Goal: Task Accomplishment & Management: Use online tool/utility

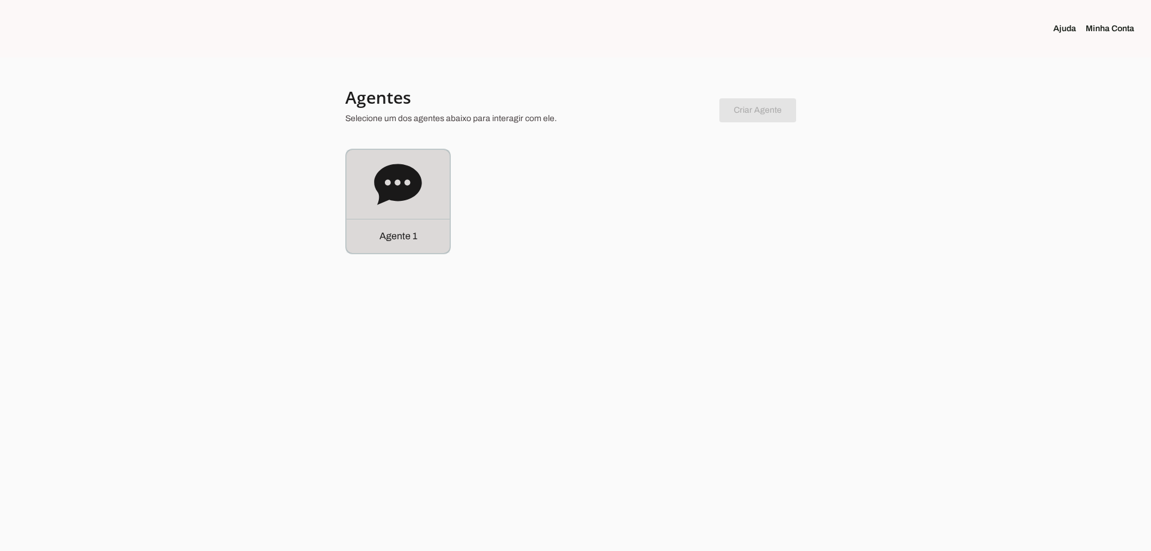
click at [390, 198] on icon at bounding box center [397, 184] width 47 height 41
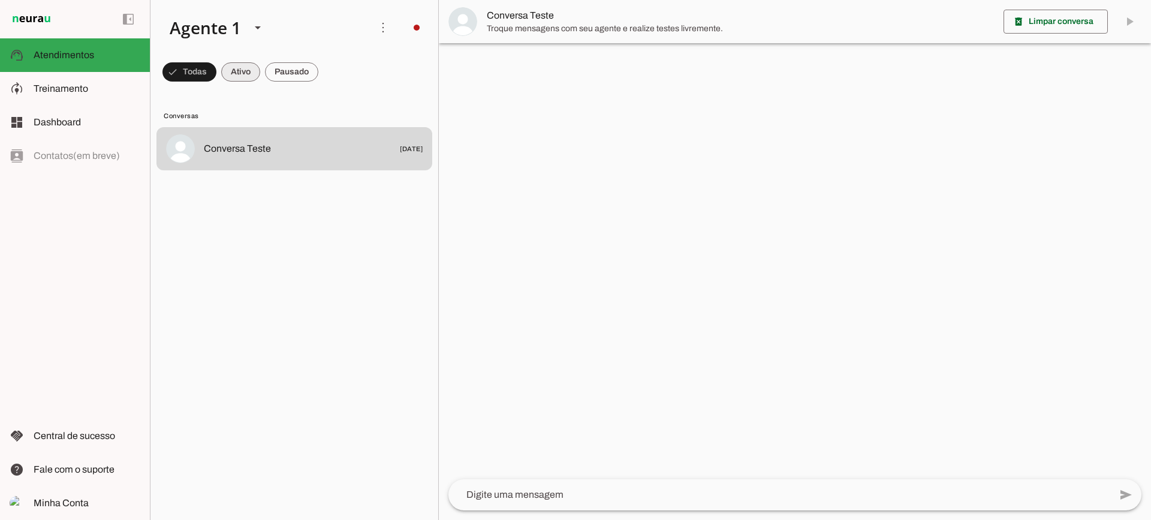
click at [216, 79] on span at bounding box center [189, 72] width 54 height 29
click at [206, 79] on span at bounding box center [183, 72] width 43 height 29
drag, startPoint x: 300, startPoint y: 64, endPoint x: 331, endPoint y: 1, distance: 70.2
click at [206, 64] on span at bounding box center [183, 72] width 43 height 29
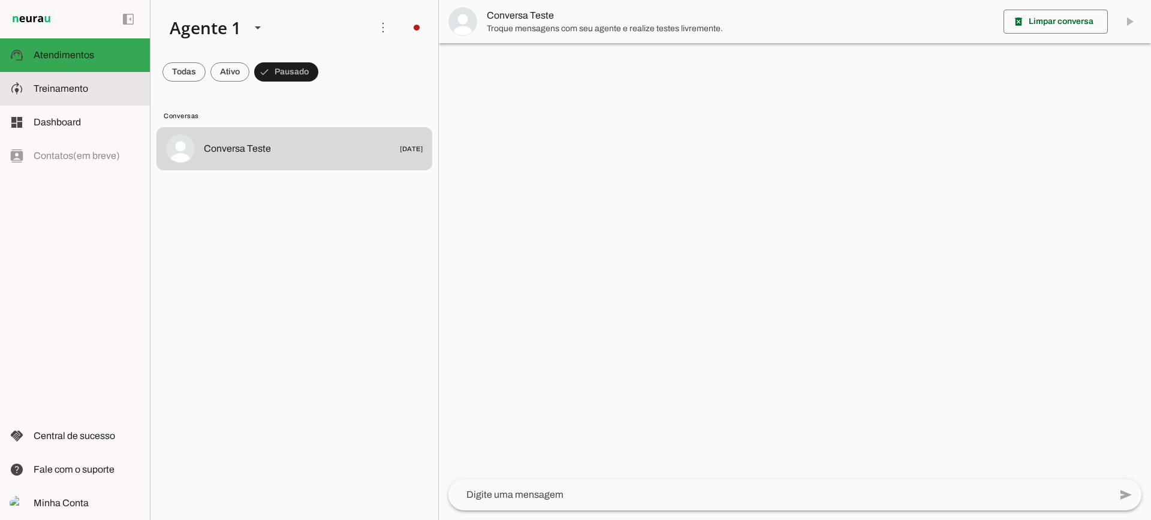
click at [125, 88] on slot at bounding box center [87, 89] width 107 height 14
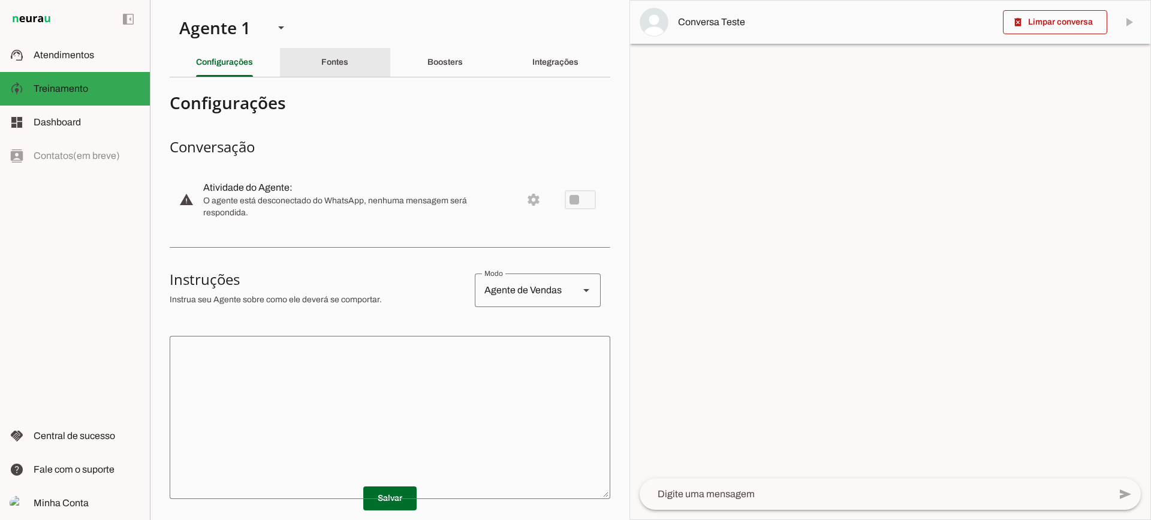
click at [343, 70] on div "Fontes" at bounding box center [334, 62] width 27 height 29
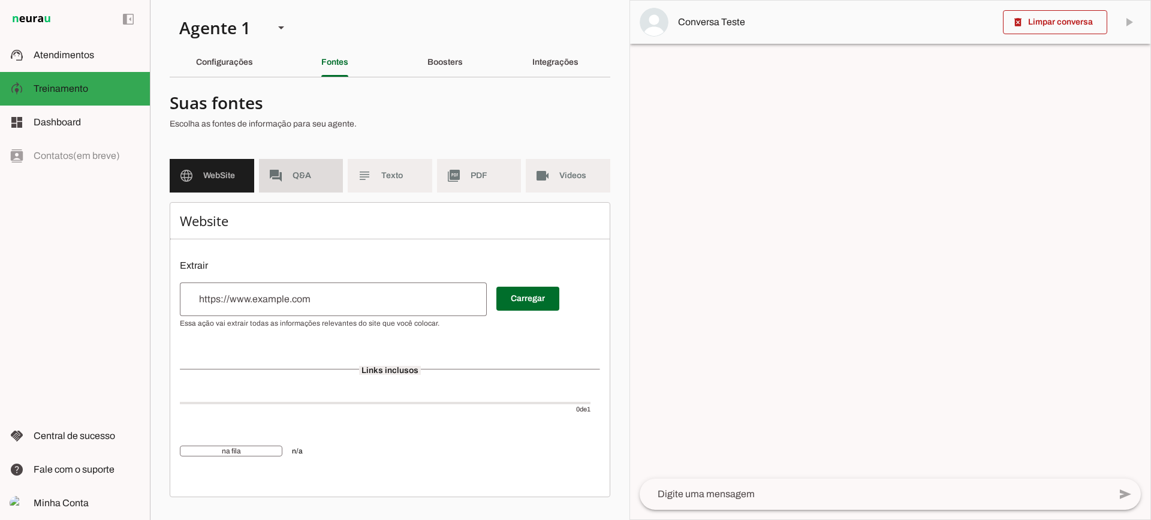
click at [314, 174] on span "Q&A" at bounding box center [312, 176] width 41 height 12
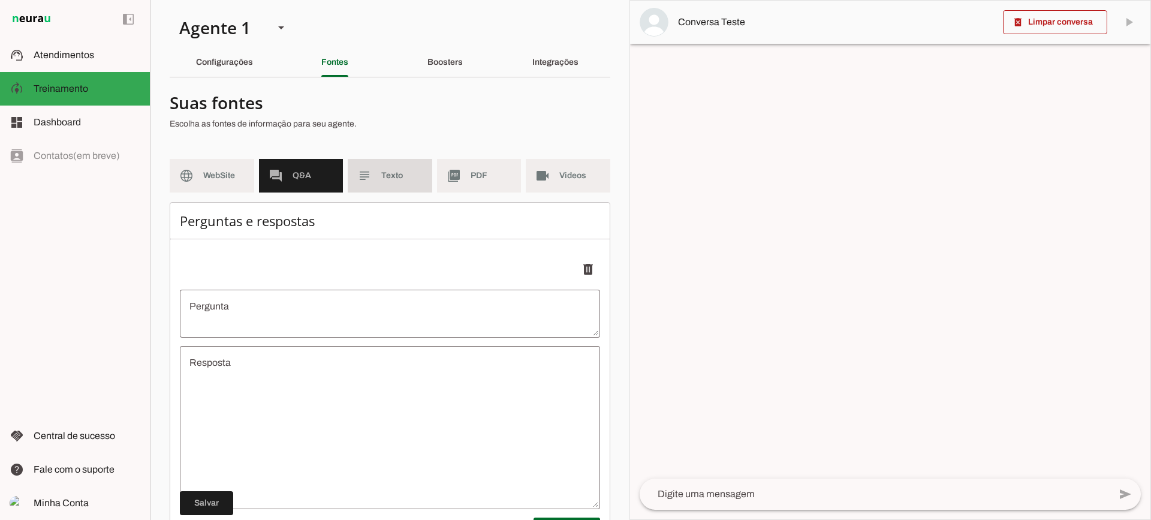
click at [385, 174] on span "Texto" at bounding box center [401, 176] width 41 height 12
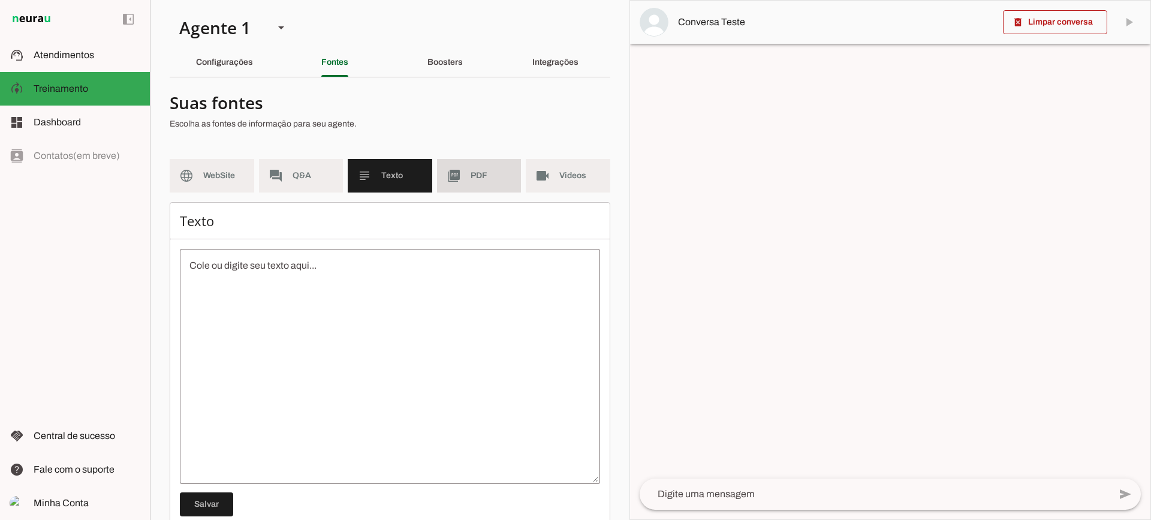
click at [471, 181] on span "PDF" at bounding box center [491, 176] width 41 height 12
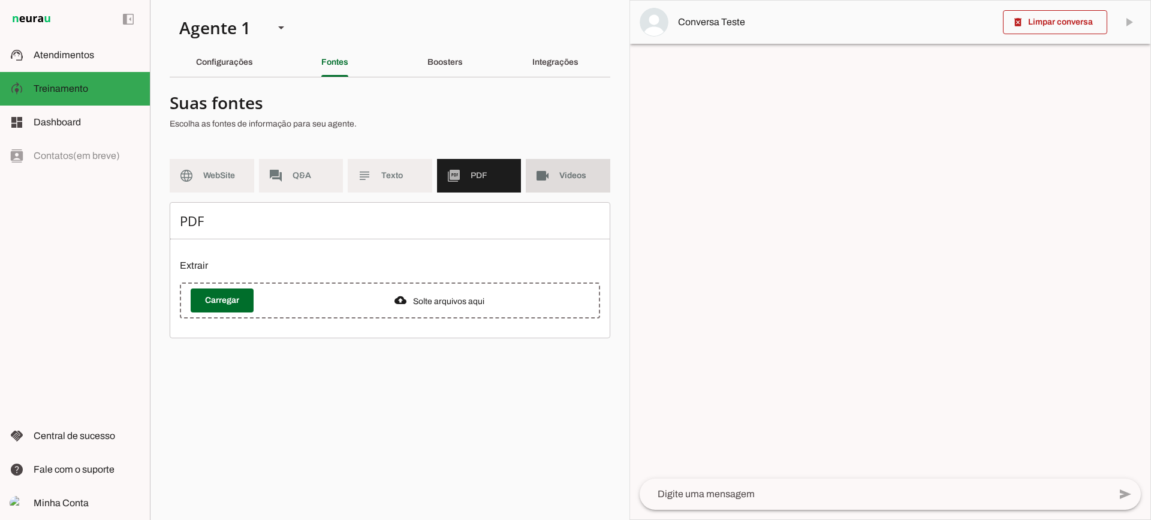
click at [533, 180] on md-item "videocam Videos" at bounding box center [568, 176] width 85 height 34
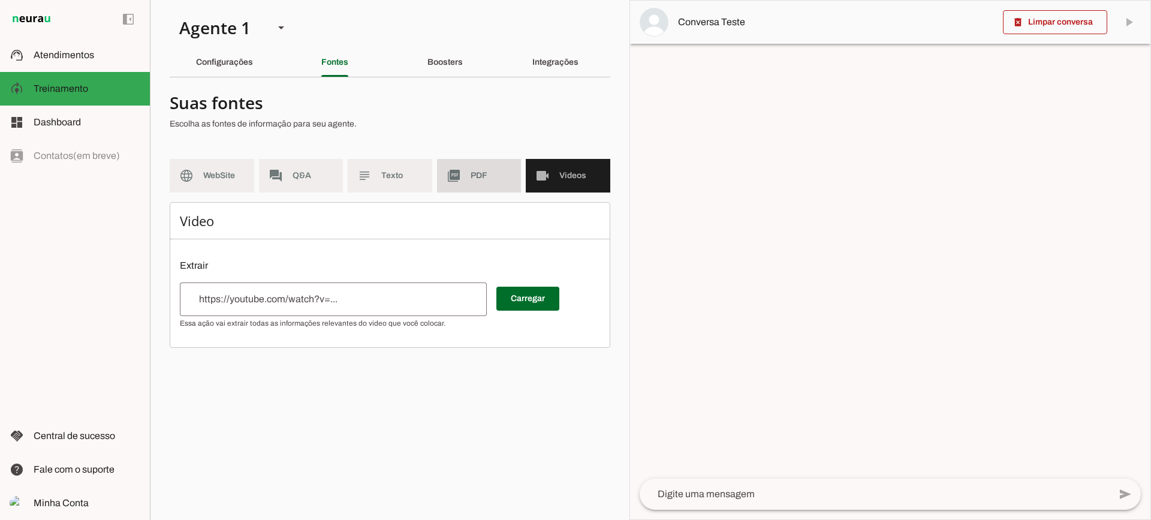
click at [465, 188] on md-item "picture_as_pdf PDF" at bounding box center [479, 176] width 85 height 34
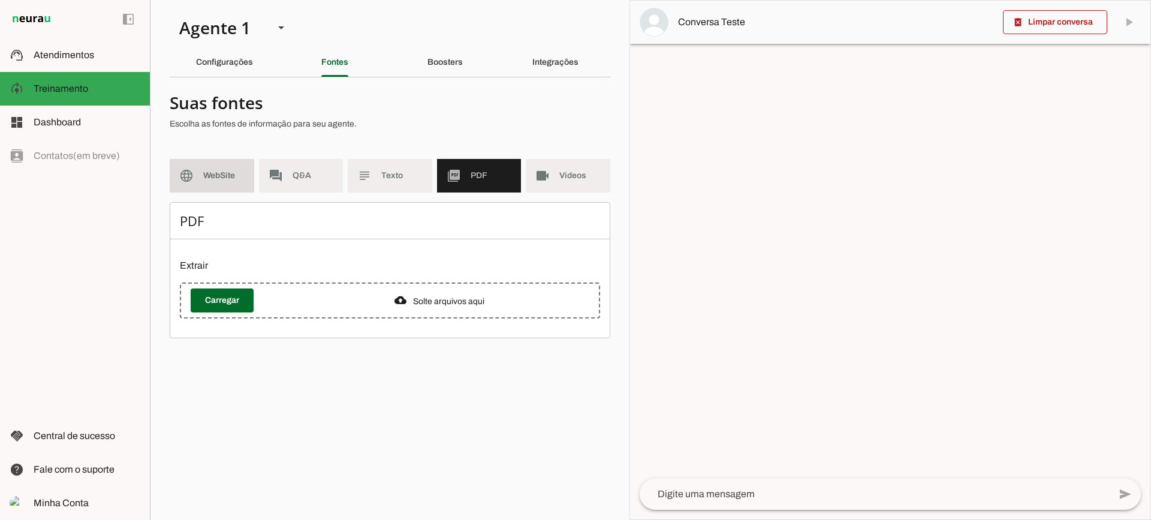
drag, startPoint x: 237, startPoint y: 174, endPoint x: 306, endPoint y: 183, distance: 69.5
click at [242, 176] on span "WebSite" at bounding box center [223, 176] width 41 height 12
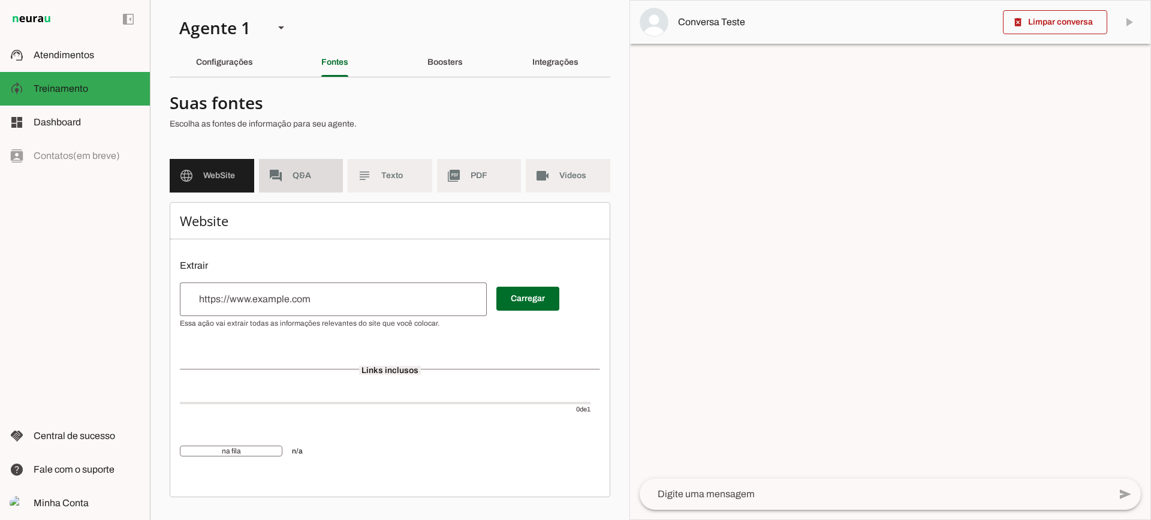
drag, startPoint x: 309, startPoint y: 183, endPoint x: 374, endPoint y: 186, distance: 65.4
click at [309, 183] on md-item "forum Q&A" at bounding box center [301, 176] width 85 height 34
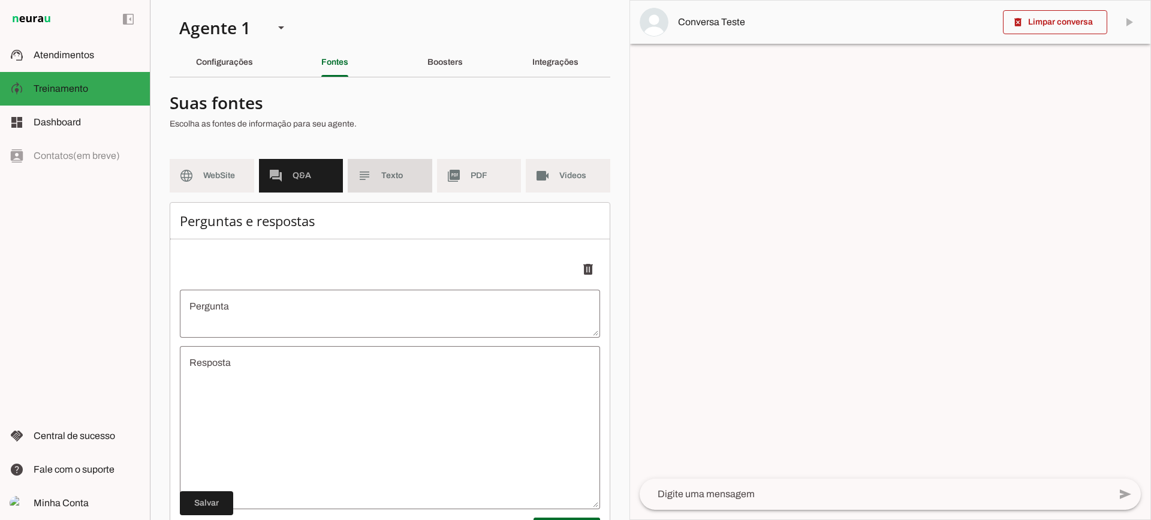
click at [526, 176] on md-item "videocam Videos" at bounding box center [568, 176] width 85 height 34
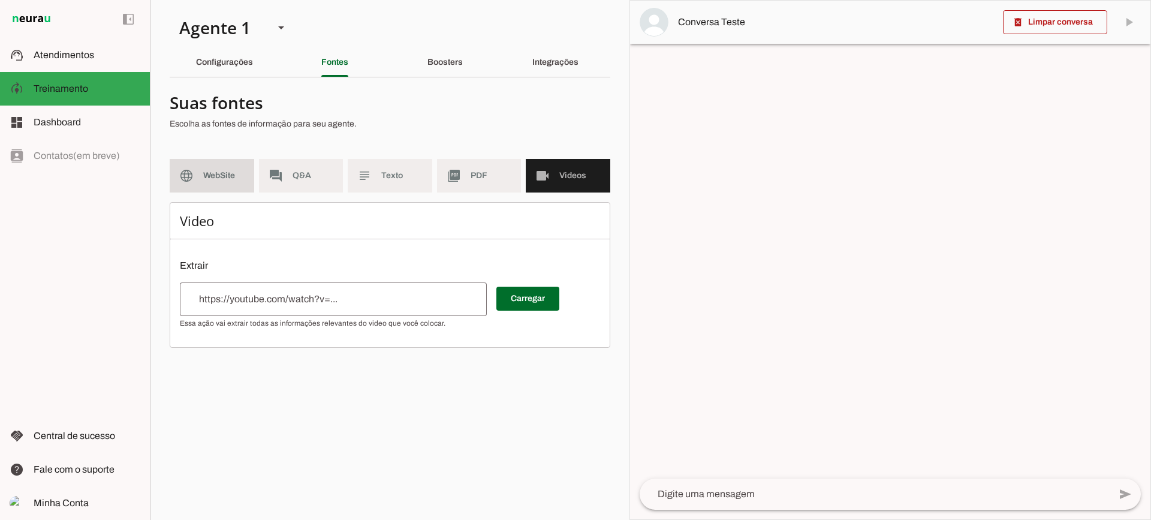
click at [212, 171] on span "WebSite" at bounding box center [223, 176] width 41 height 12
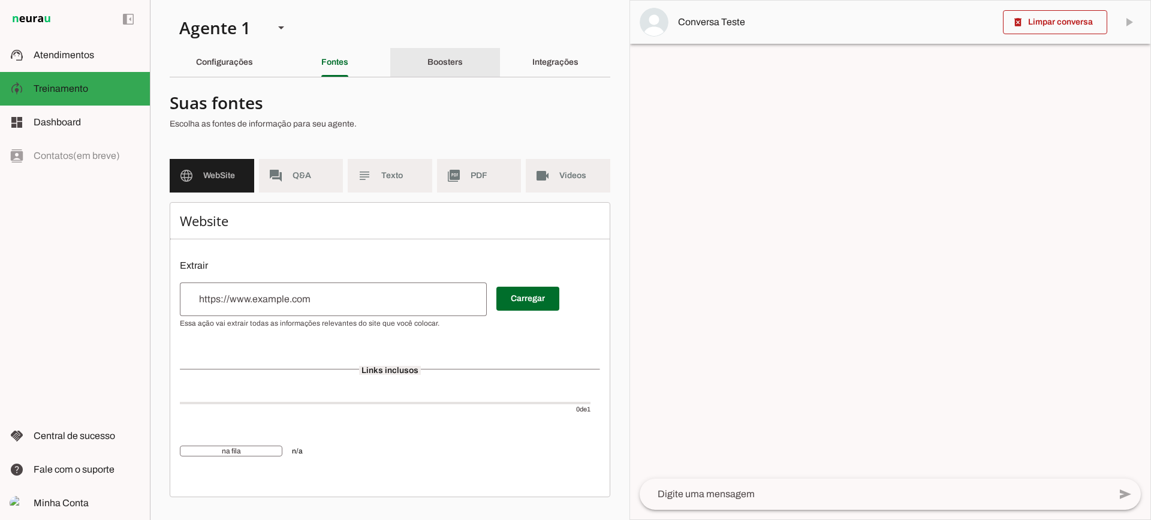
click at [427, 73] on div "Boosters" at bounding box center [444, 62] width 35 height 29
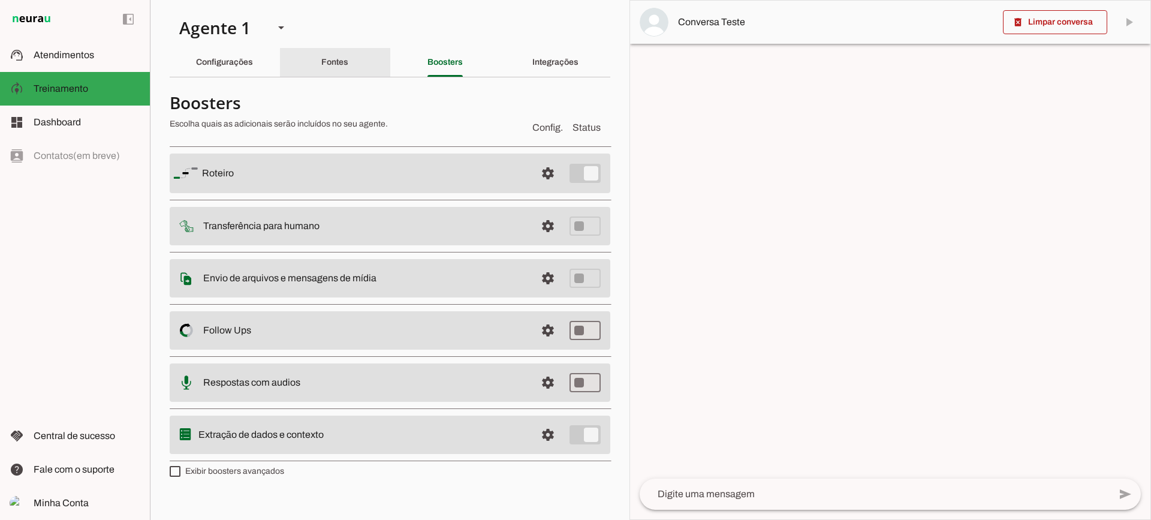
drag, startPoint x: 339, startPoint y: 66, endPoint x: 324, endPoint y: 66, distance: 14.4
click at [0, 0] on slot "Fontes" at bounding box center [0, 0] width 0 height 0
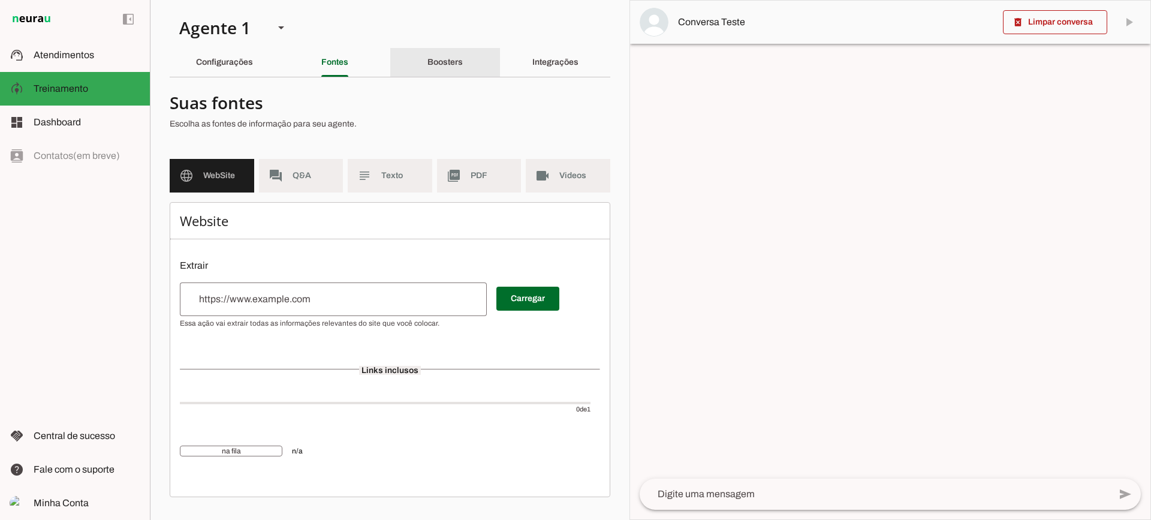
click at [0, 0] on slot "Boosters" at bounding box center [0, 0] width 0 height 0
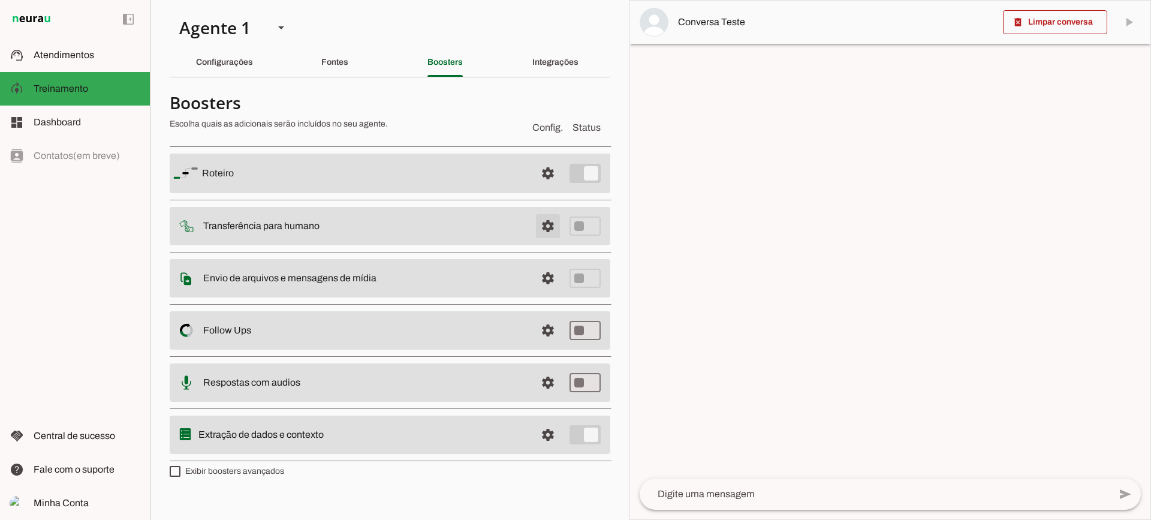
click at [537, 188] on span at bounding box center [547, 173] width 29 height 29
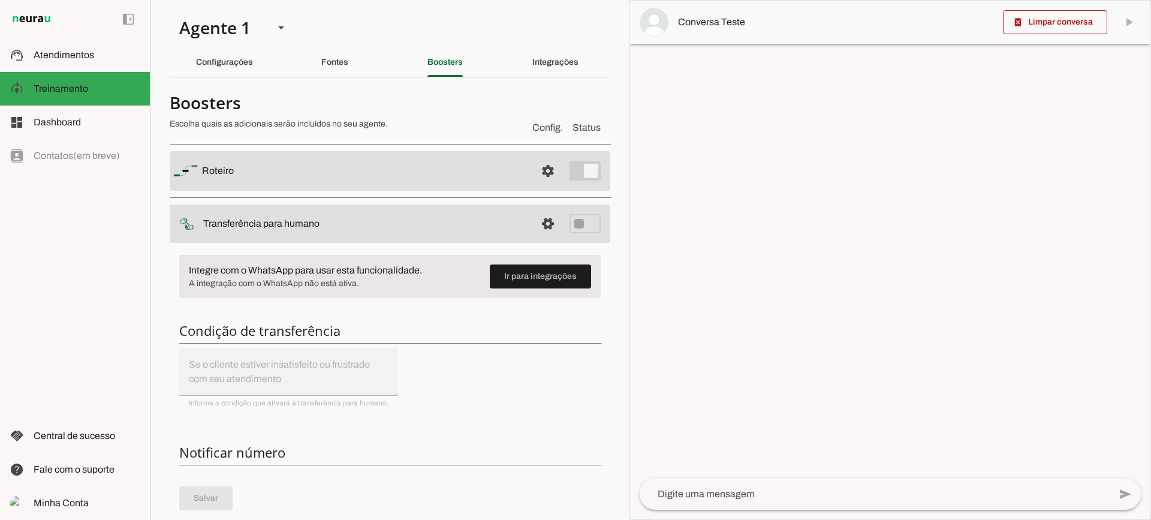
scroll to position [120, 0]
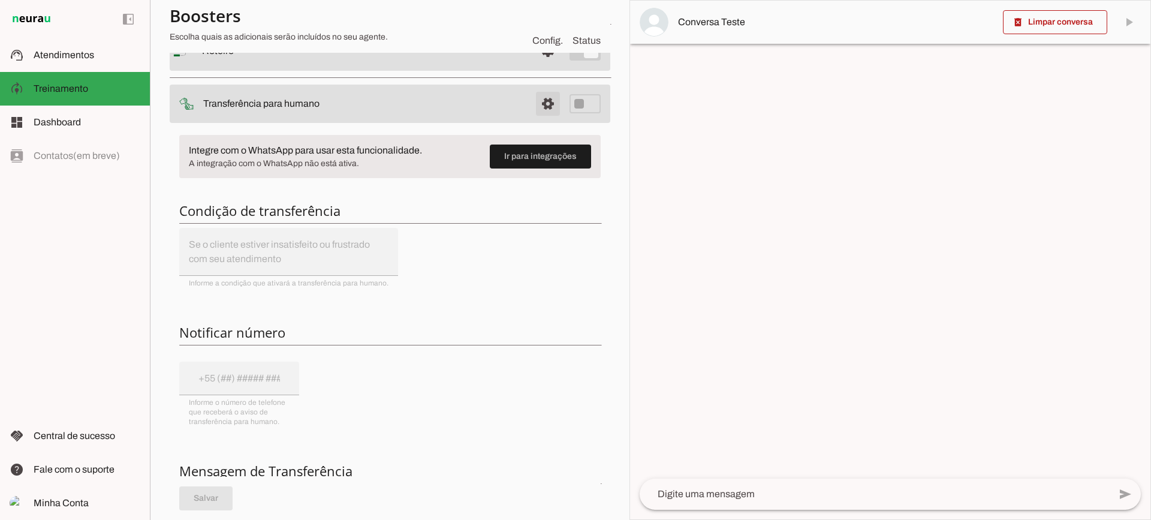
click at [533, 65] on span at bounding box center [547, 51] width 29 height 29
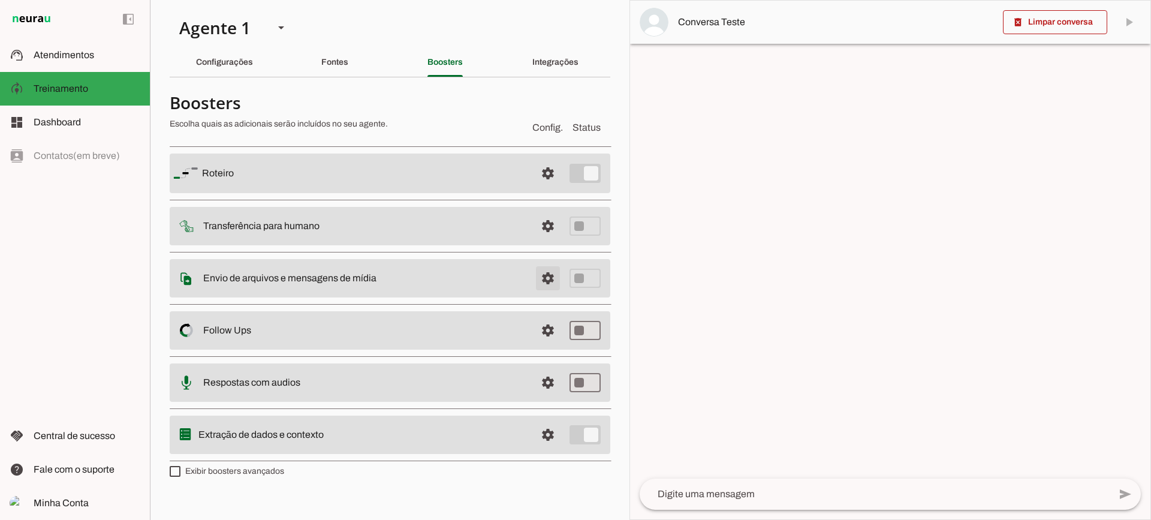
click at [544, 188] on span at bounding box center [547, 173] width 29 height 29
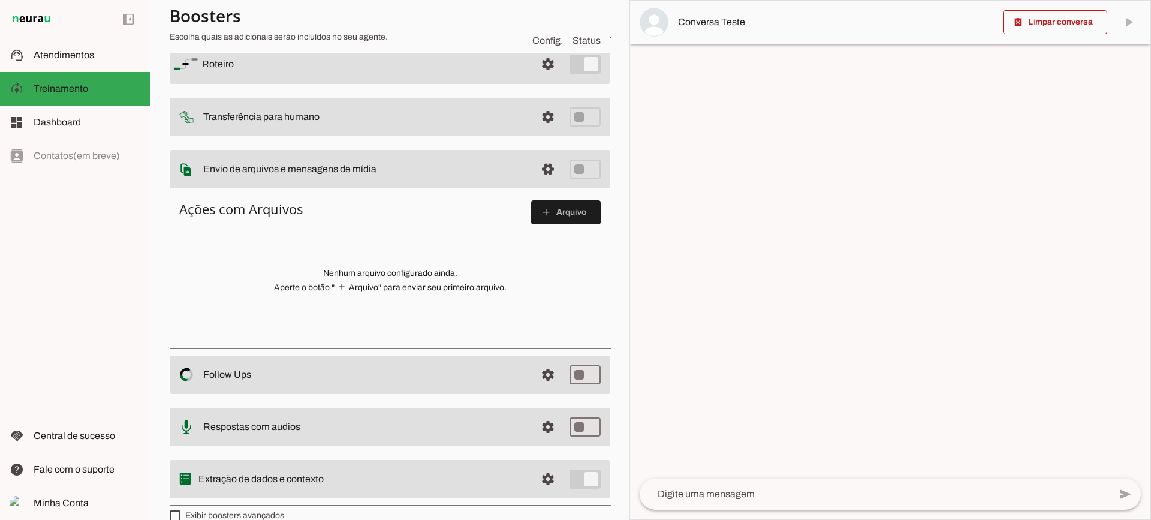
scroll to position [120, 0]
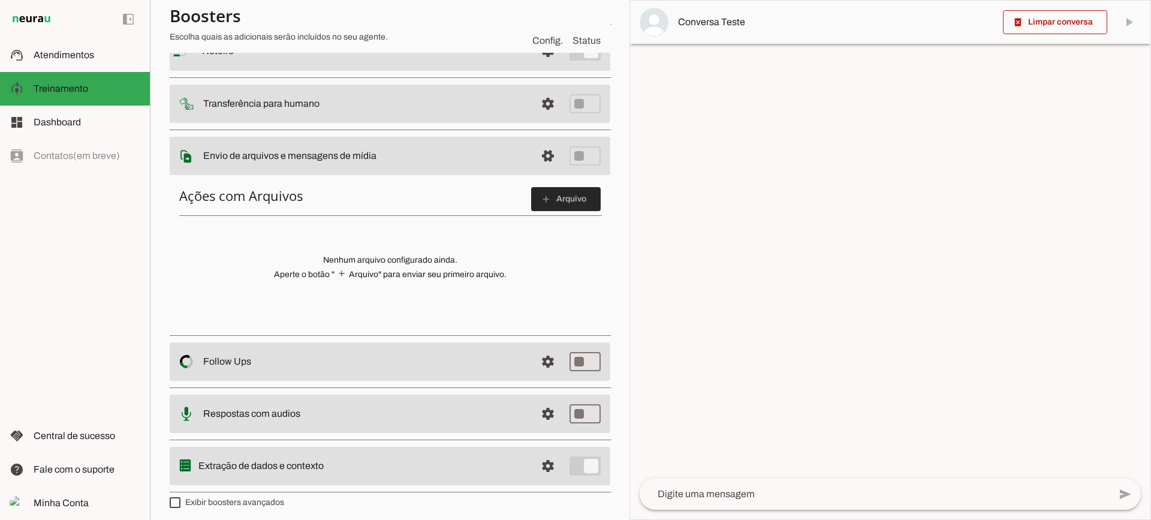
click at [548, 202] on span at bounding box center [566, 199] width 70 height 29
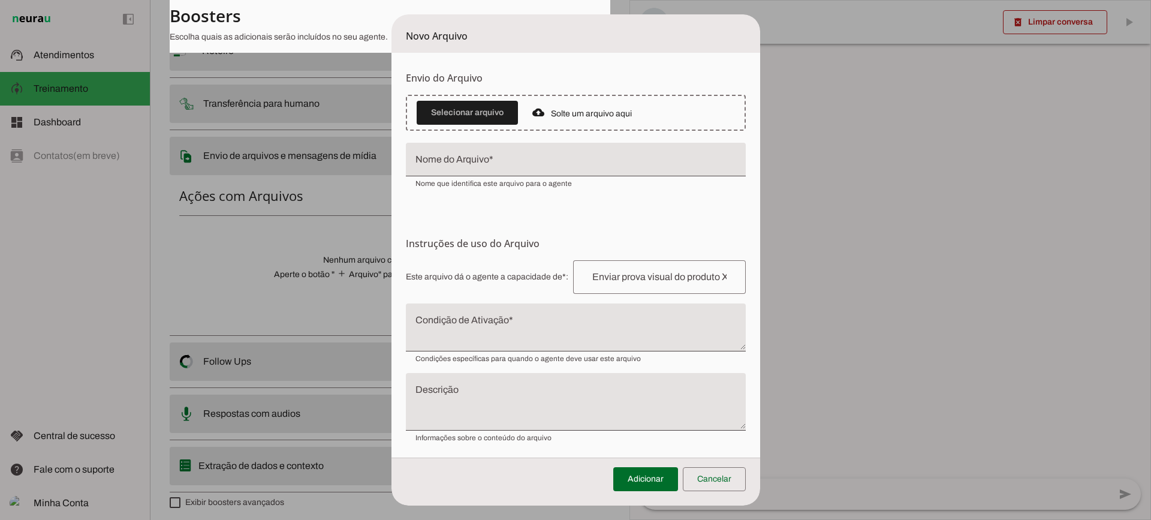
click at [456, 342] on textarea "Condição de Ativação" at bounding box center [576, 332] width 340 height 29
click at [725, 471] on span at bounding box center [714, 479] width 63 height 29
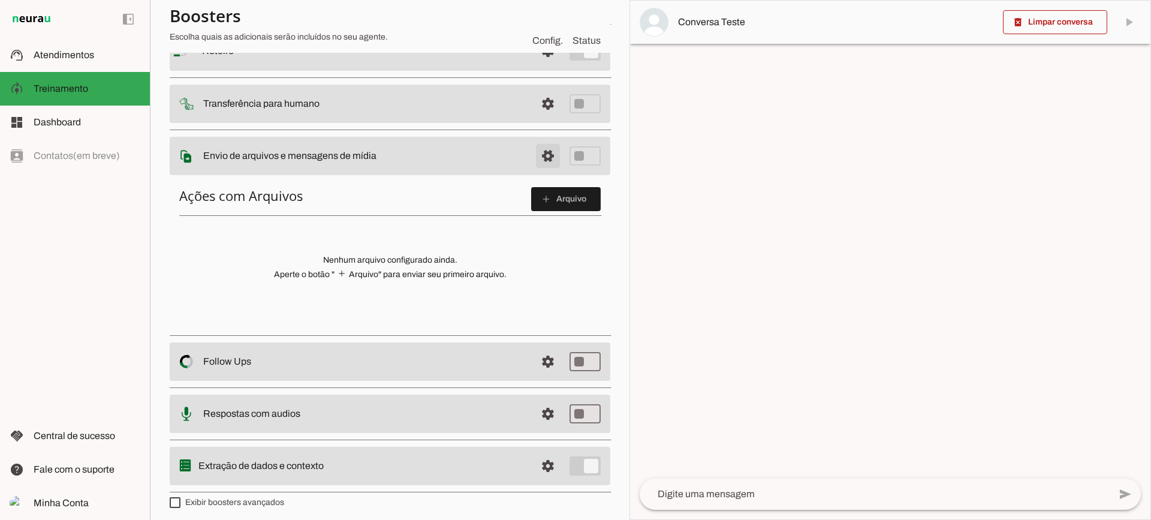
click at [551, 65] on span at bounding box center [547, 51] width 29 height 29
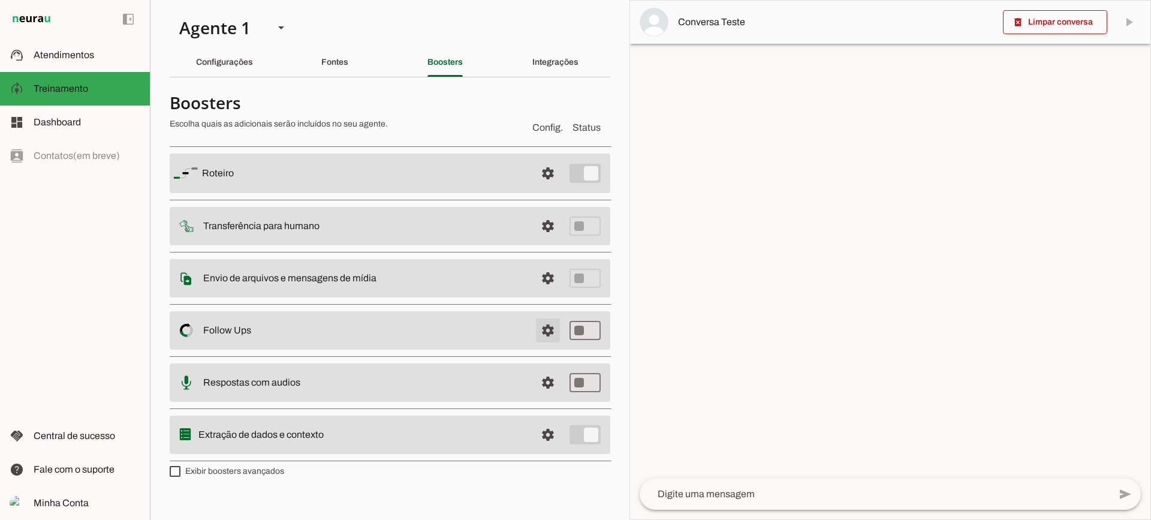
click at [548, 188] on span at bounding box center [547, 173] width 29 height 29
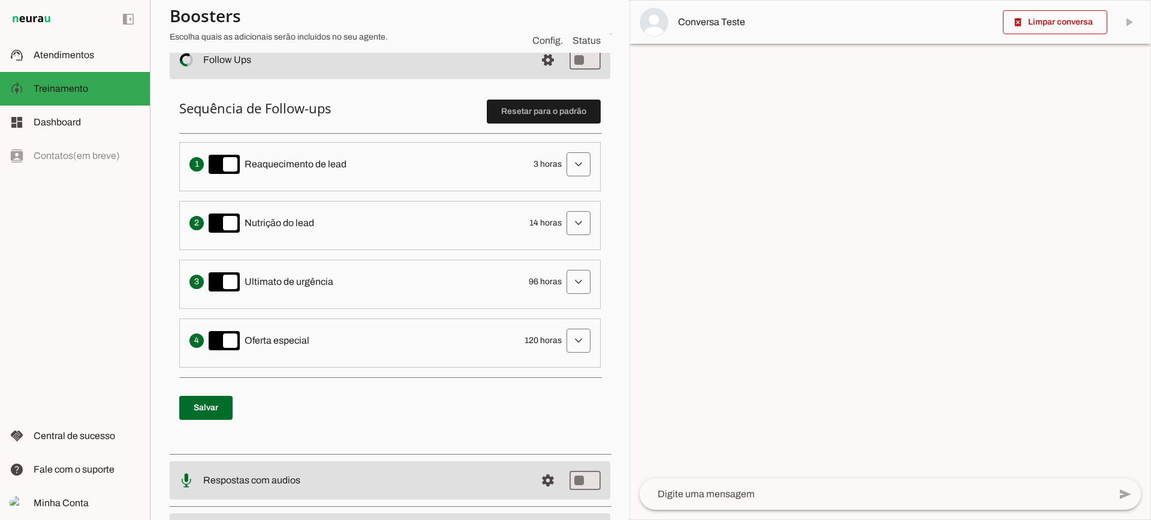
scroll to position [240, 0]
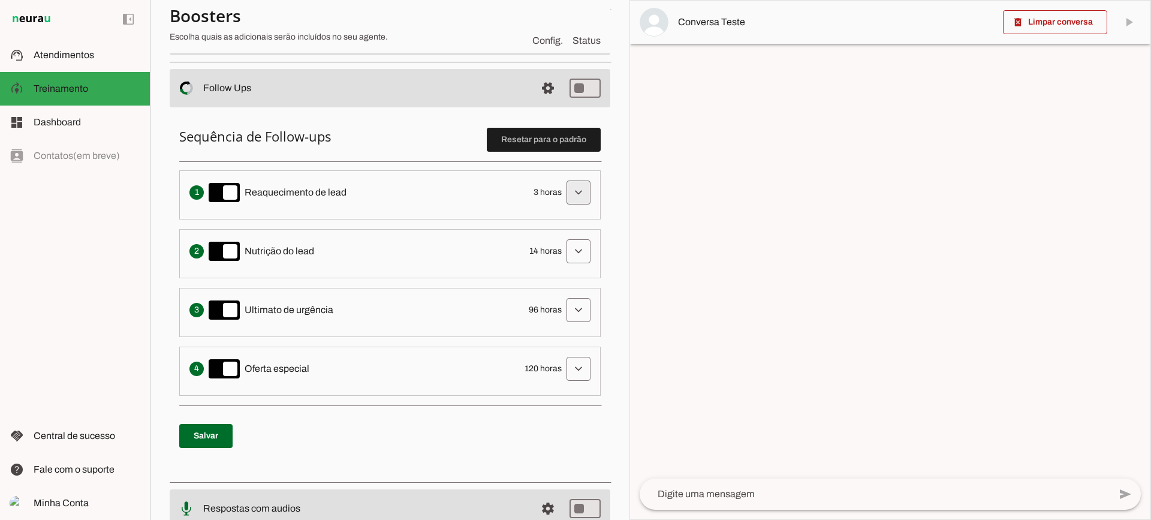
click at [564, 188] on span at bounding box center [578, 192] width 29 height 29
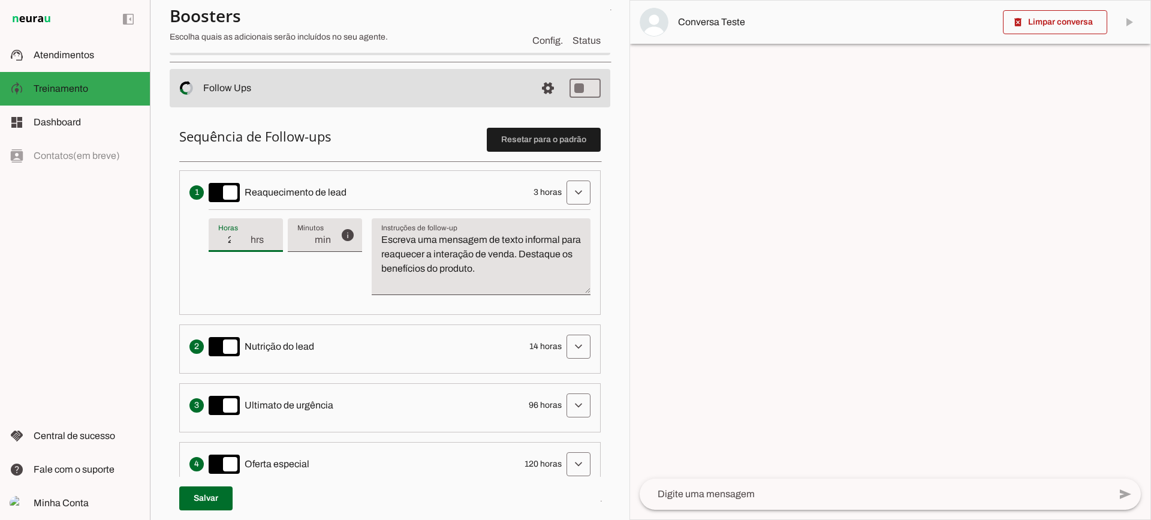
type input "2"
type md-filled-text-field "2"
click at [244, 242] on input "2" at bounding box center [233, 240] width 31 height 14
type input "1"
type md-filled-text-field "1"
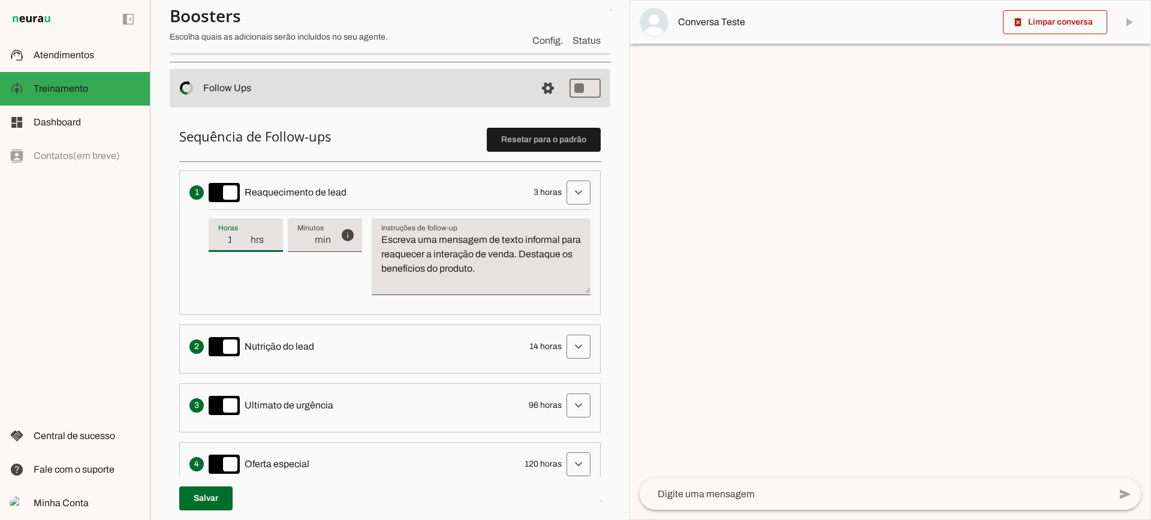
click at [244, 242] on input "1" at bounding box center [233, 240] width 31 height 14
type input "2"
type md-filled-text-field "2"
click at [245, 235] on input "2" at bounding box center [233, 240] width 31 height 14
type input "3"
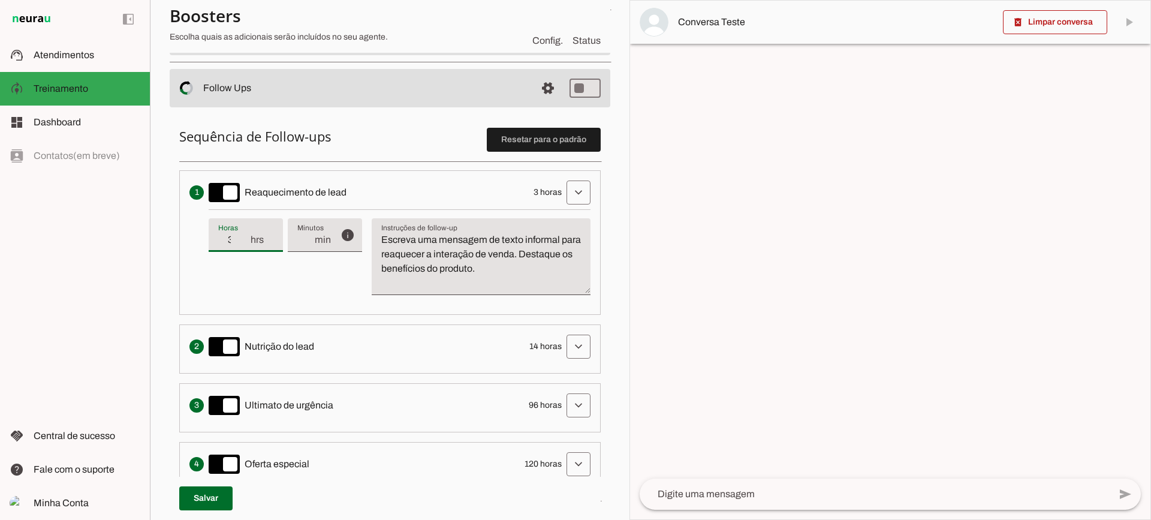
type md-filled-text-field "3"
click at [245, 235] on input "3" at bounding box center [233, 240] width 31 height 14
click at [473, 251] on textarea "Escreva uma mensagem de texto informal para reaquecer a interação de venda. Des…" at bounding box center [481, 262] width 219 height 58
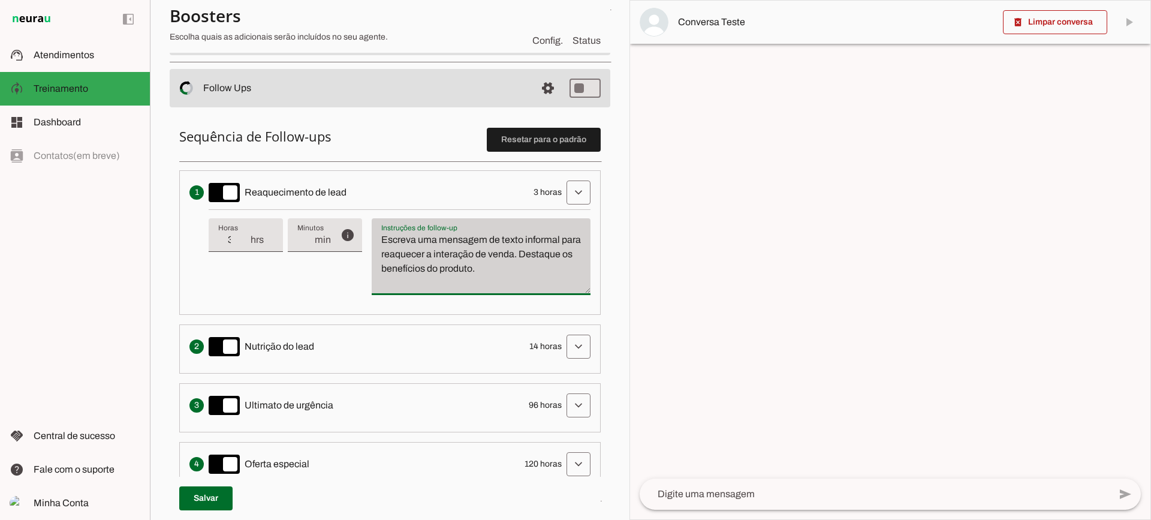
drag, startPoint x: 498, startPoint y: 266, endPoint x: 385, endPoint y: 227, distance: 119.2
click at [385, 227] on div "Escreva uma mensagem de texto informal para reaquecer a interação de venda. Des…" at bounding box center [481, 256] width 219 height 77
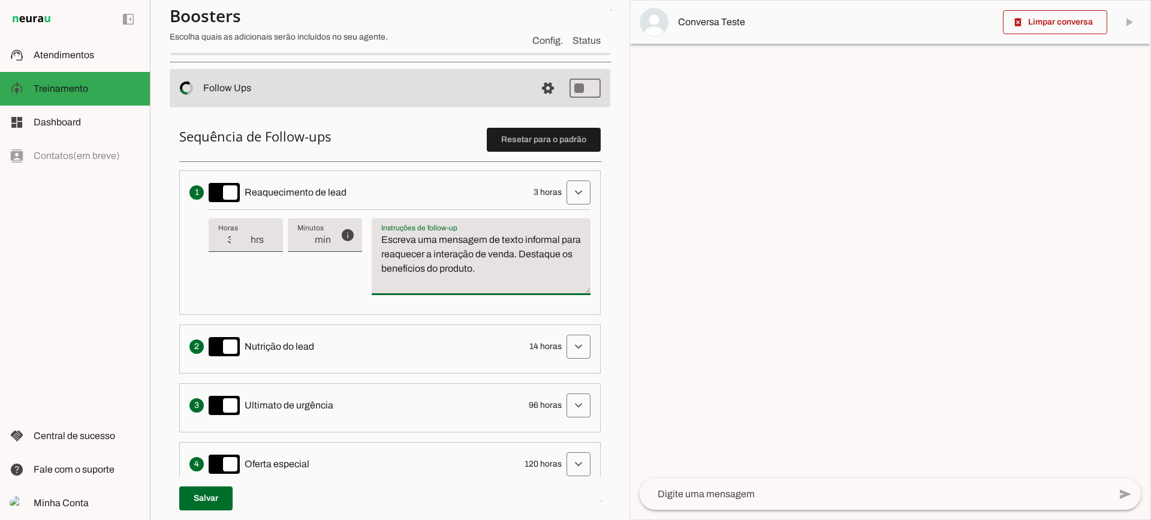
click at [427, 252] on textarea "Escreva uma mensagem de texto informal para reaquecer a interação de venda. Des…" at bounding box center [481, 262] width 219 height 58
click at [398, 240] on textarea "Escreva uma mensagem de texto informal para reaquecer a interação de venda. Des…" at bounding box center [481, 262] width 219 height 58
click at [518, 263] on textarea "Escreva uma mensagem de texto informal para reaquecer a interação de venda. Des…" at bounding box center [481, 262] width 219 height 58
drag, startPoint x: 390, startPoint y: 243, endPoint x: 463, endPoint y: 284, distance: 84.2
click at [463, 284] on textarea "Escreva uma mensagem de texto informal para reaquecer a interação de venda. Des…" at bounding box center [481, 262] width 219 height 58
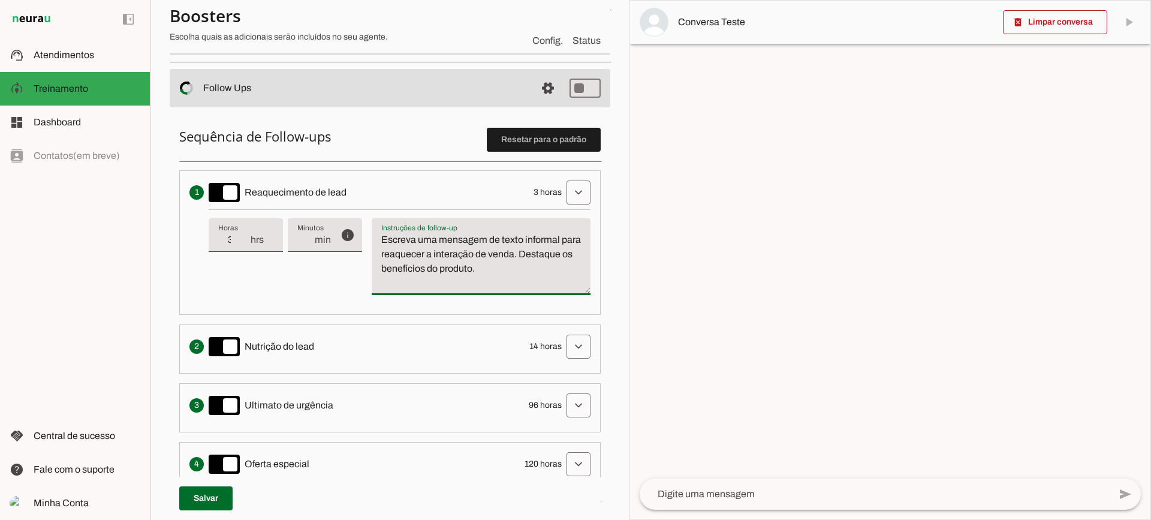
click at [468, 275] on textarea "Escreva uma mensagem de texto informal para reaquecer a interação de venda. Des…" at bounding box center [481, 262] width 219 height 58
drag, startPoint x: 550, startPoint y: 270, endPoint x: 369, endPoint y: 200, distance: 194.1
click at [366, 203] on li "Envia uma mensagem para reengajar leads que pararam de responder, incentivando-…" at bounding box center [389, 242] width 421 height 144
type textarea "Escreva uma mensagem de texto informal para reaquecer a interação de venda. Des…"
click at [437, 279] on textarea "Escreva uma mensagem de texto informal para reaquecer a interação de venda. Des…" at bounding box center [481, 262] width 219 height 58
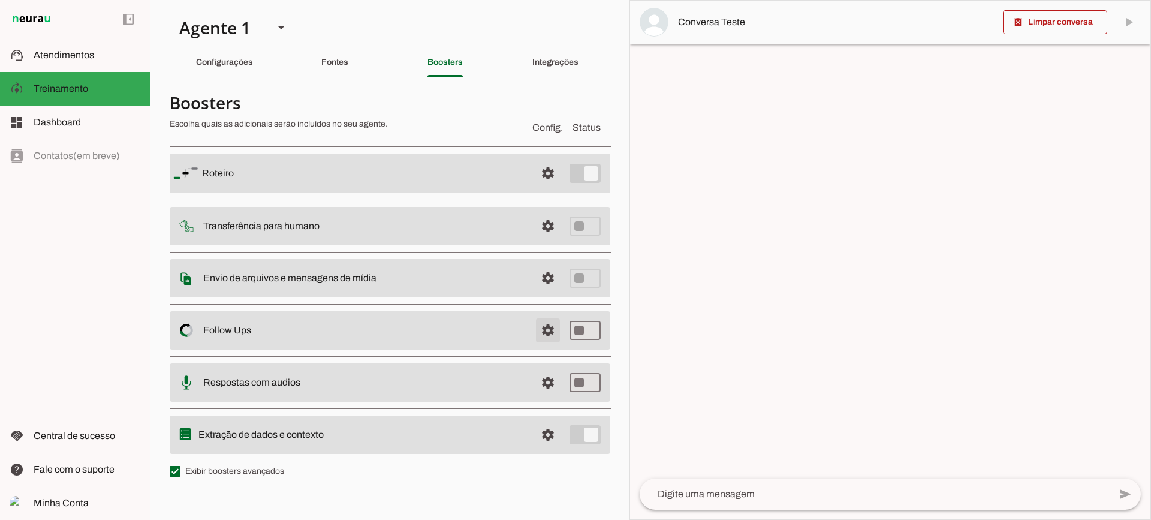
click at [549, 188] on span at bounding box center [547, 173] width 29 height 29
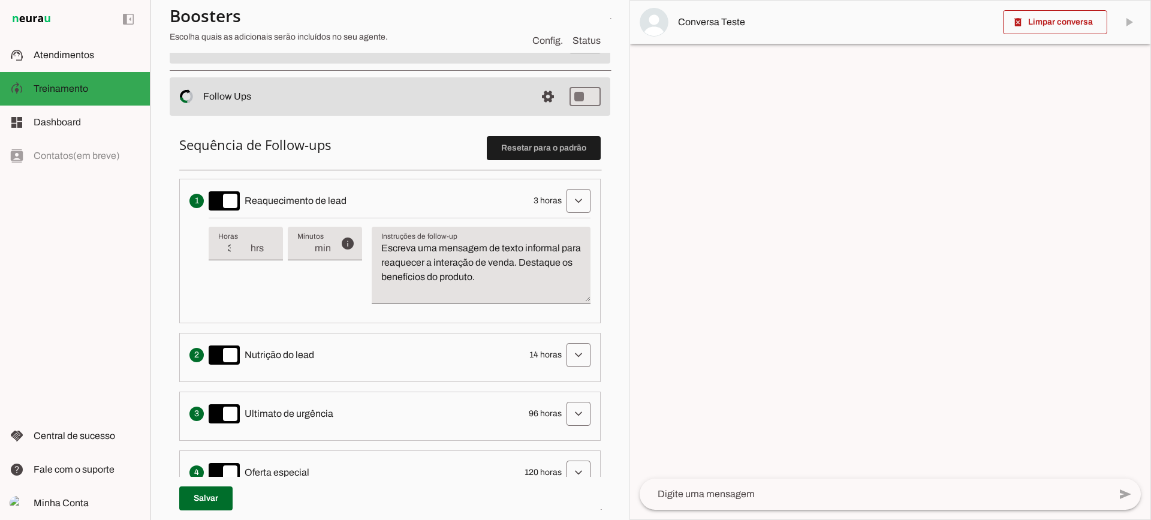
scroll to position [240, 0]
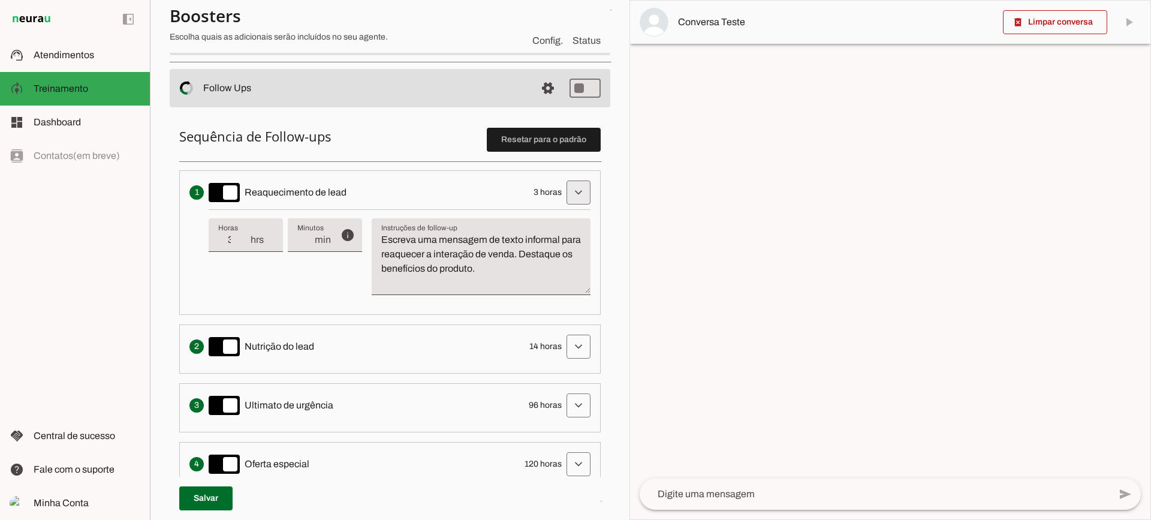
click at [571, 195] on span at bounding box center [578, 192] width 29 height 29
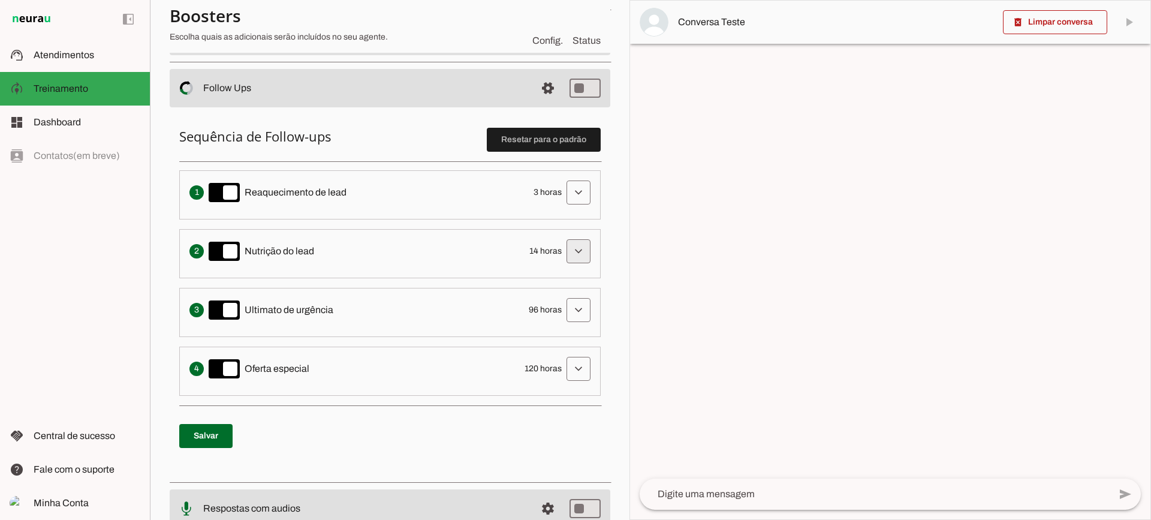
click at [572, 207] on span at bounding box center [578, 192] width 29 height 29
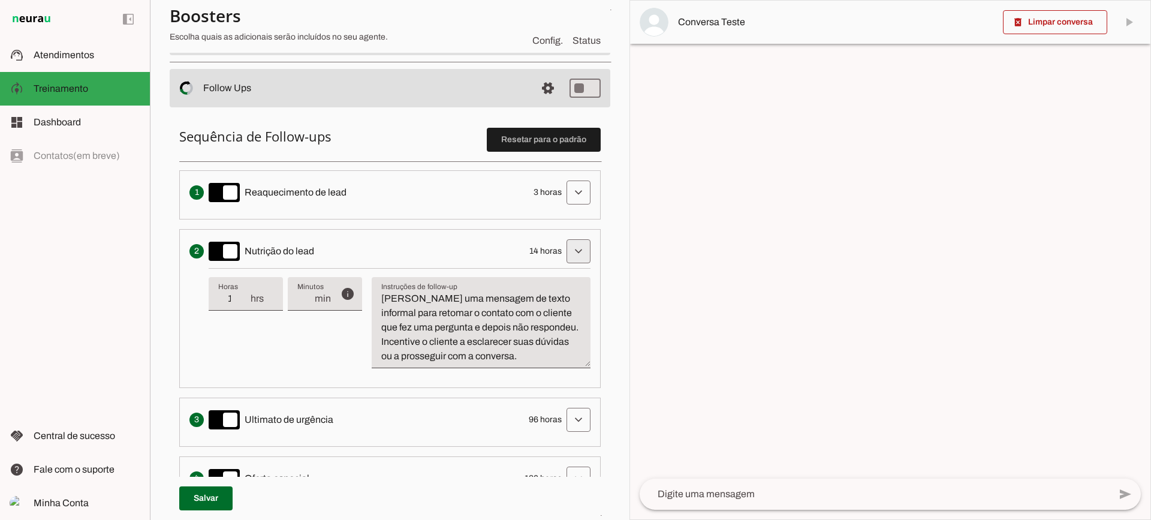
click at [577, 207] on span at bounding box center [578, 192] width 29 height 29
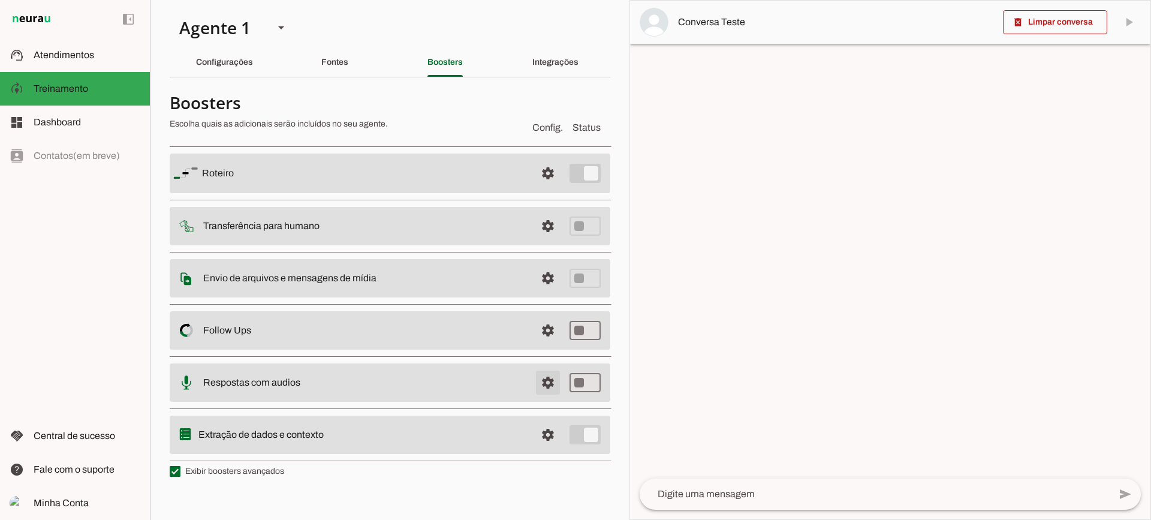
click at [556, 188] on span at bounding box center [547, 173] width 29 height 29
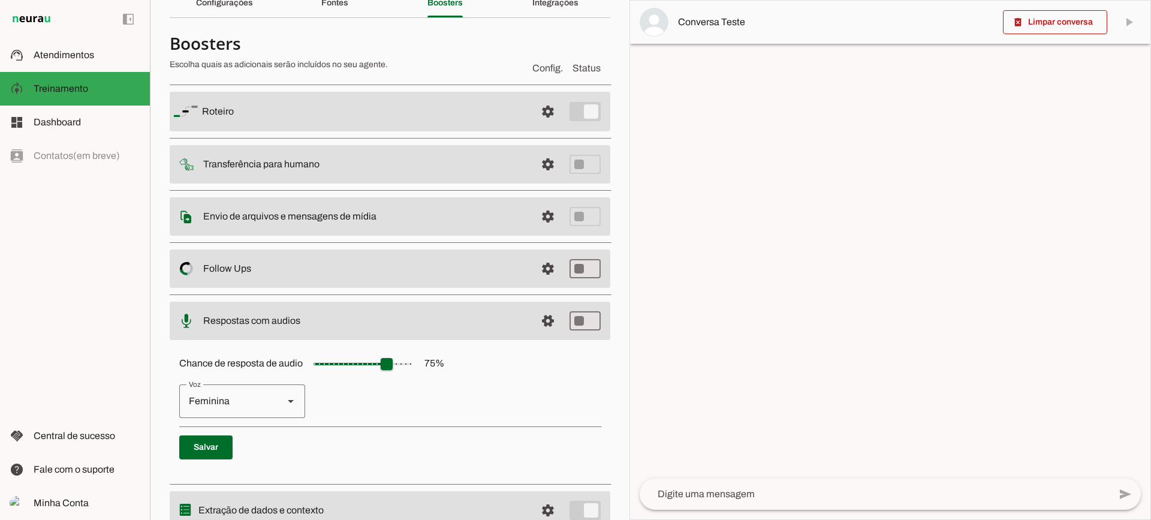
scroll to position [110, 0]
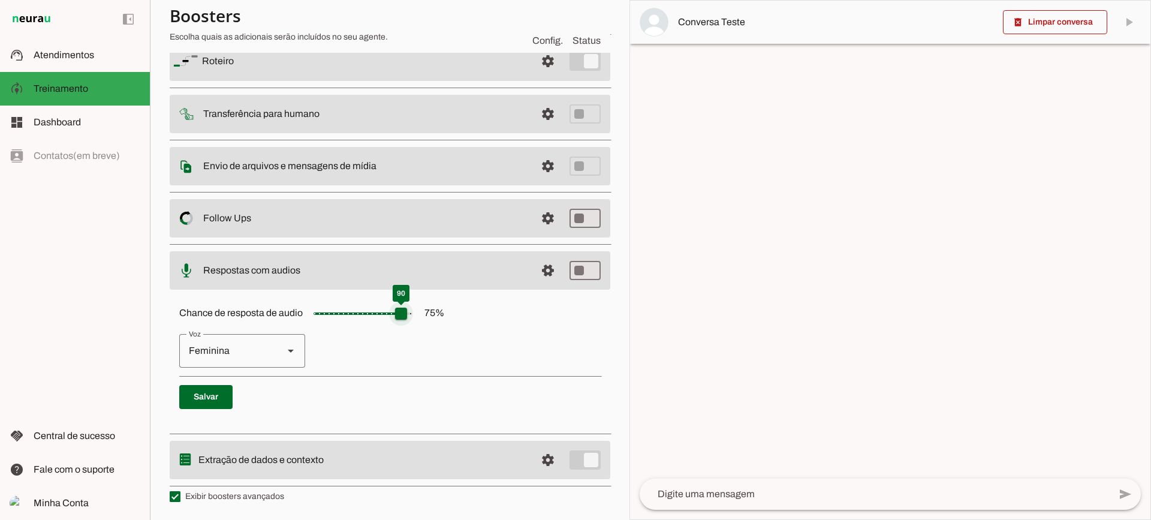
drag, startPoint x: 384, startPoint y: 315, endPoint x: 396, endPoint y: 316, distance: 12.0
type input "**"
type md-slider "80"
click at [396, 316] on input "Chance de resposta de audio 75 %" at bounding box center [363, 313] width 120 height 24
click at [273, 347] on div "Feminina" at bounding box center [226, 351] width 95 height 34
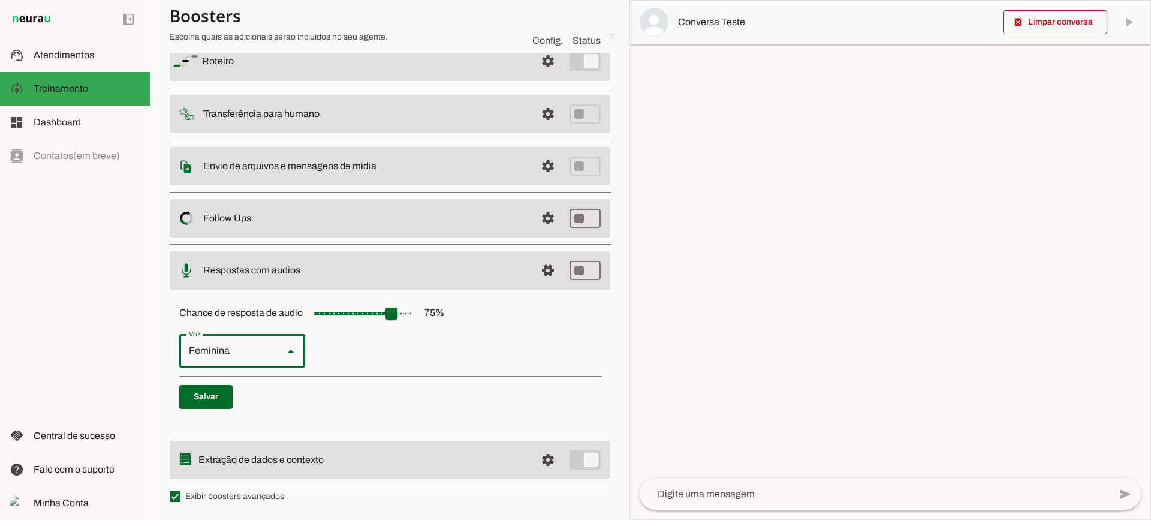
click at [243, 350] on div "Masculina" at bounding box center [226, 351] width 95 height 34
click at [260, 359] on div "Feminina" at bounding box center [226, 351] width 95 height 34
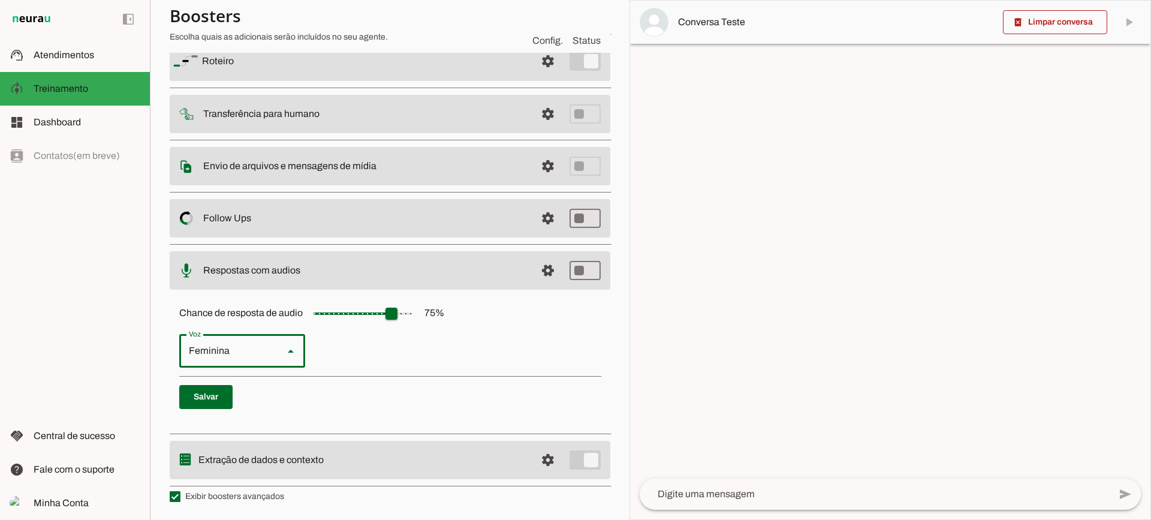
type md-outlined-select "cjVigY5qzO86Huf0OWal"
click at [539, 76] on span at bounding box center [547, 61] width 29 height 29
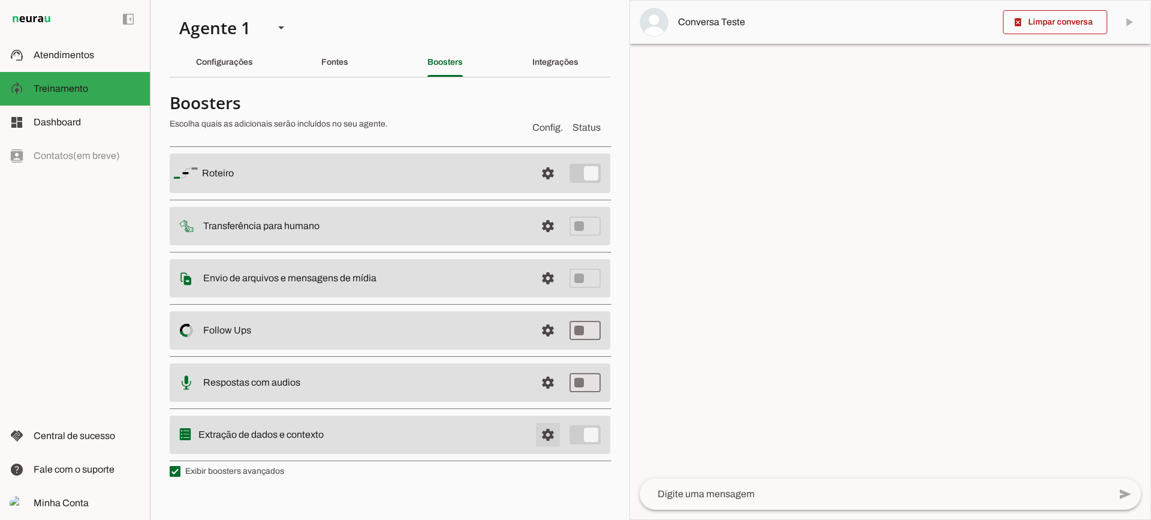
click at [543, 188] on span at bounding box center [547, 173] width 29 height 29
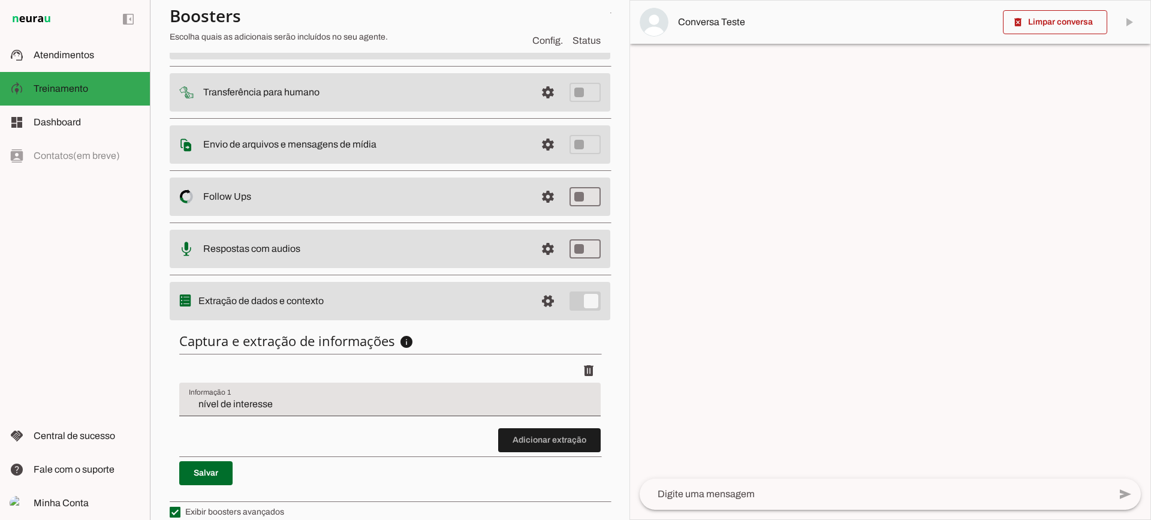
scroll to position [147, 0]
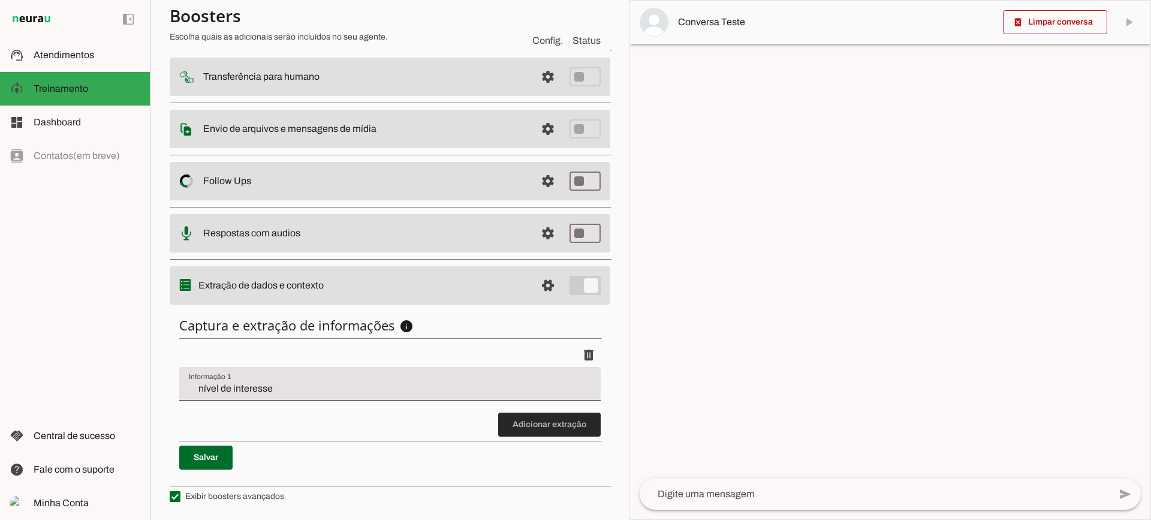
click at [533, 426] on span at bounding box center [549, 424] width 102 height 29
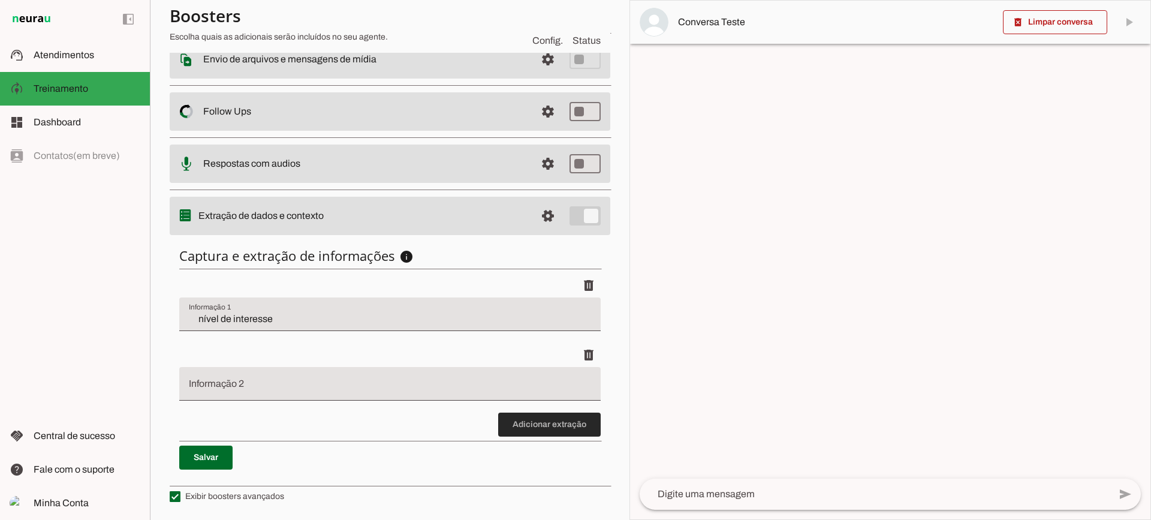
click at [503, 425] on span at bounding box center [549, 424] width 102 height 29
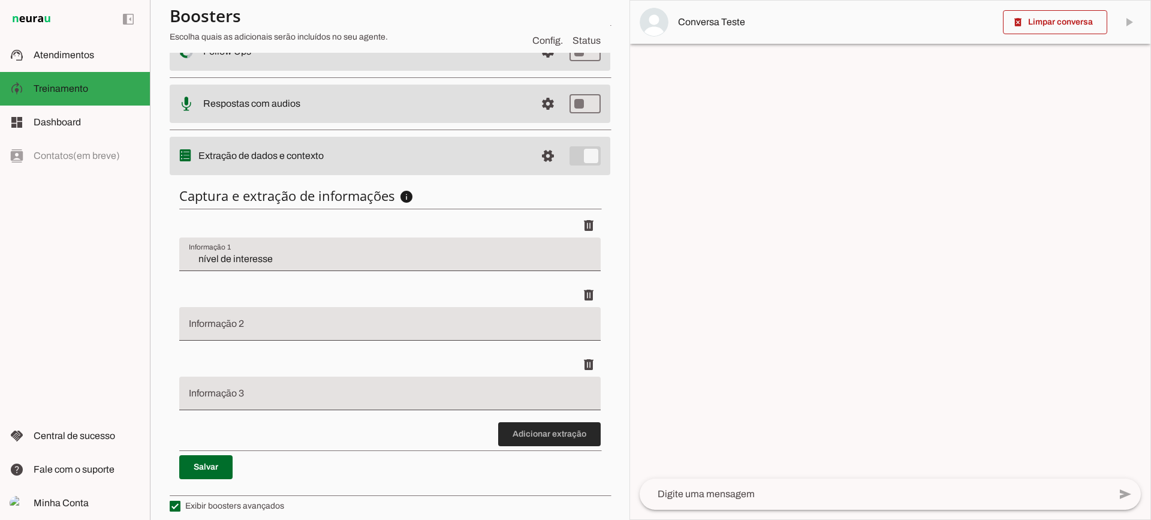
scroll to position [286, 0]
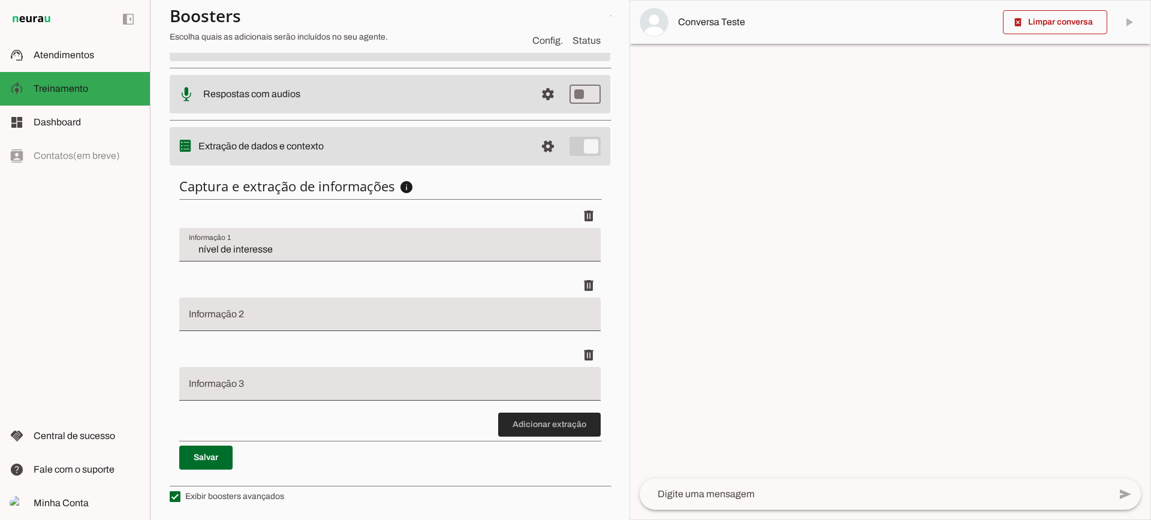
click at [520, 427] on span at bounding box center [549, 424] width 102 height 29
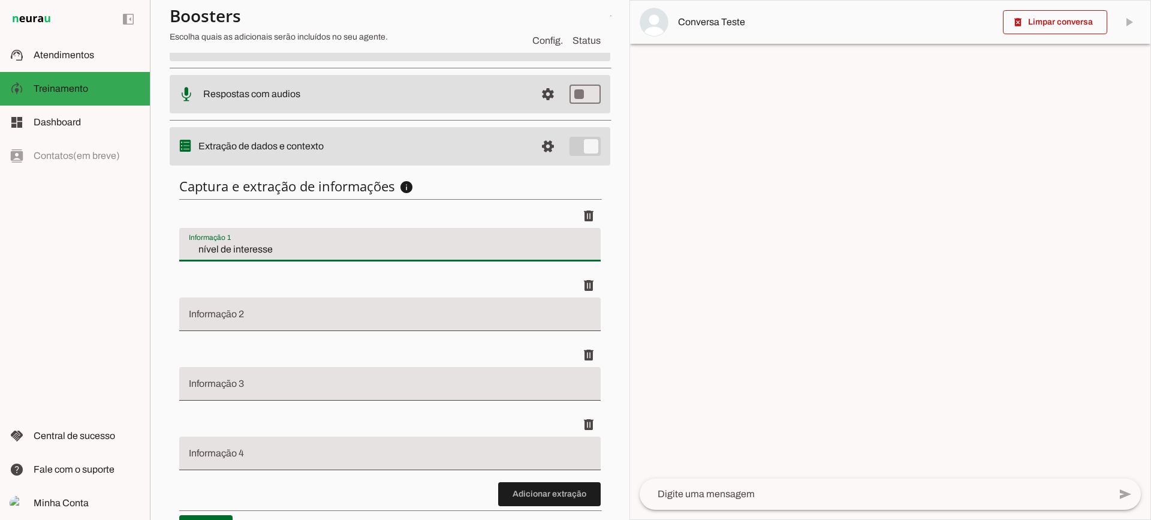
click at [241, 246] on input "nível de interesse" at bounding box center [390, 249] width 402 height 14
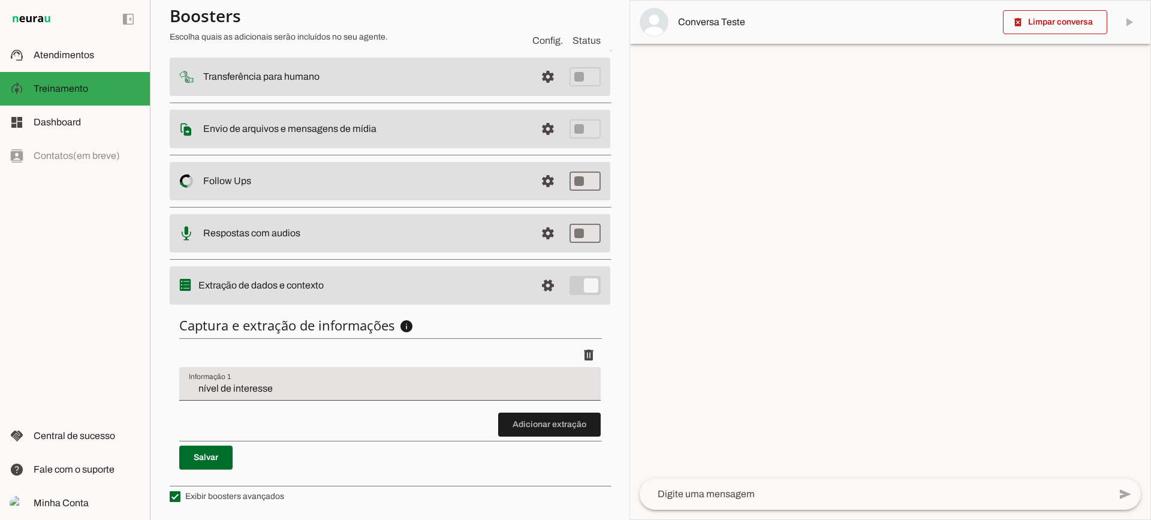
scroll to position [147, 0]
click at [573, 424] on span at bounding box center [549, 424] width 102 height 29
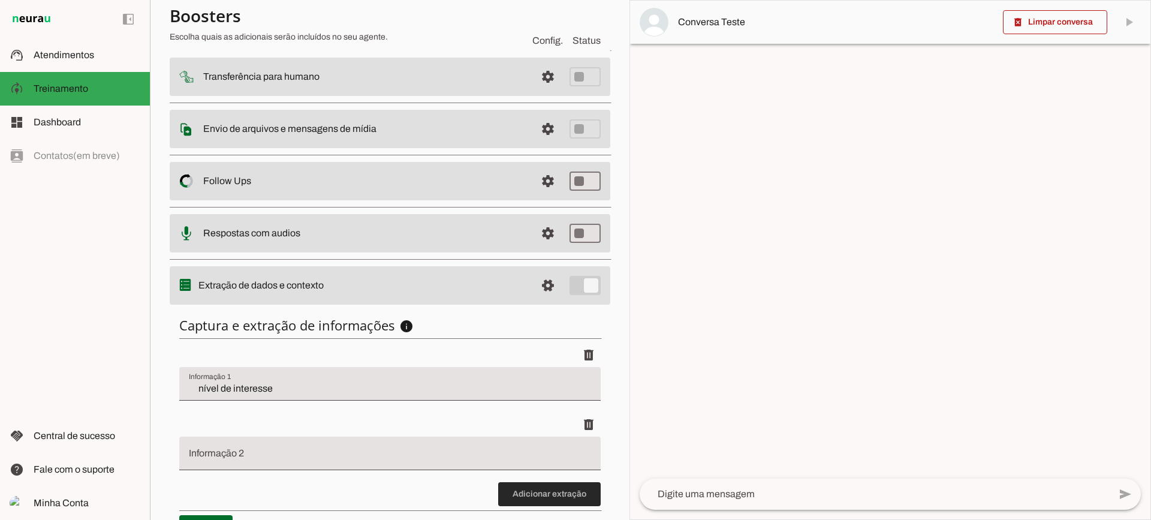
click at [553, 507] on span at bounding box center [549, 494] width 102 height 29
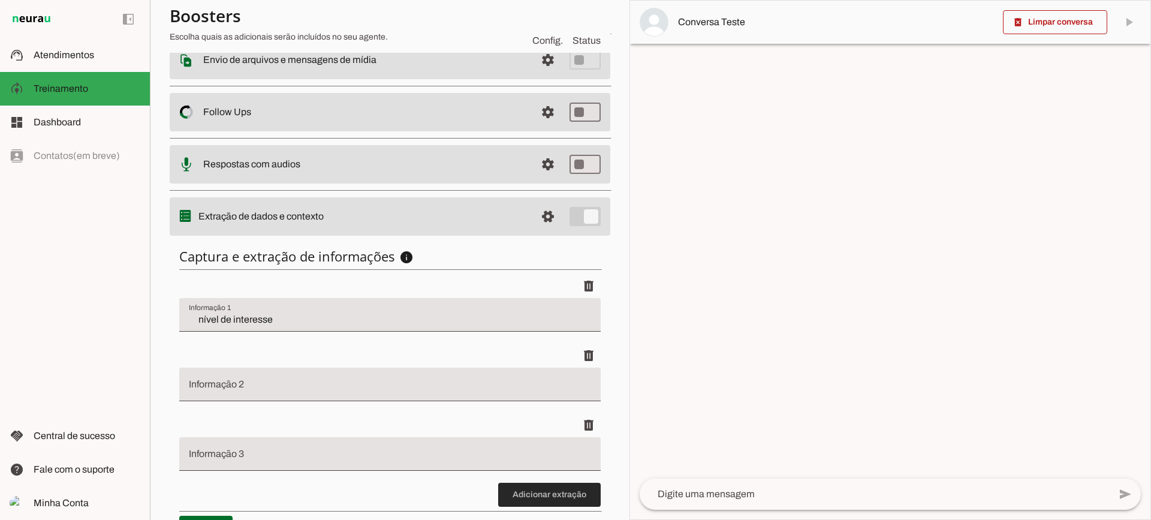
scroll to position [286, 0]
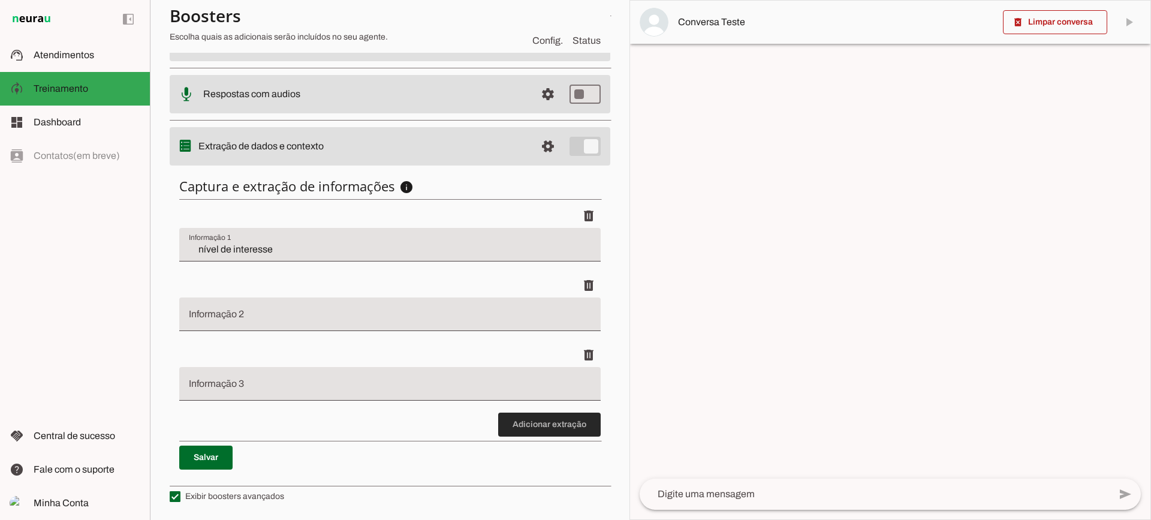
click at [538, 433] on span at bounding box center [549, 424] width 102 height 29
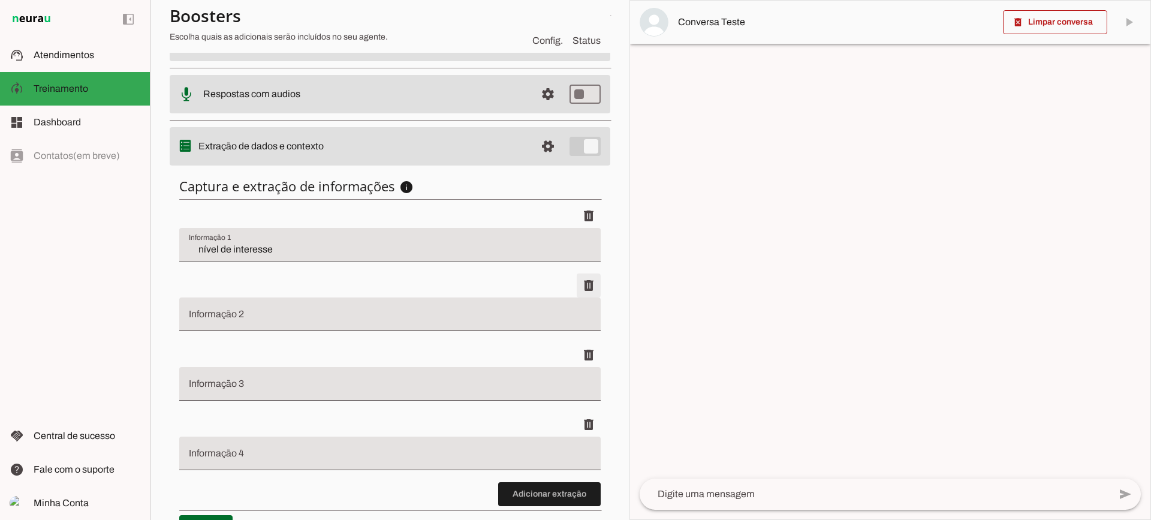
click at [580, 230] on span at bounding box center [588, 215] width 29 height 29
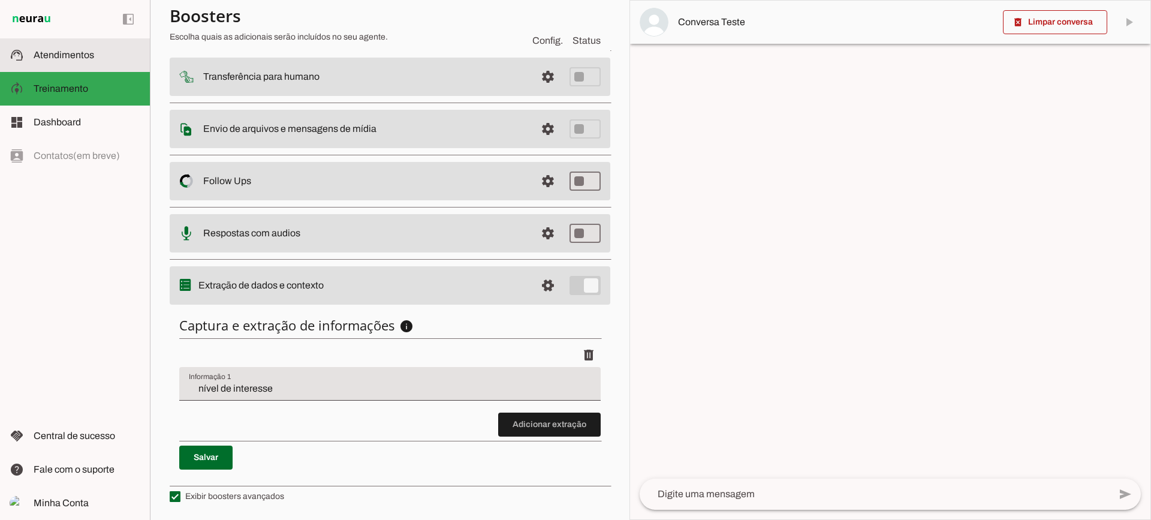
click at [120, 50] on slot at bounding box center [87, 55] width 107 height 14
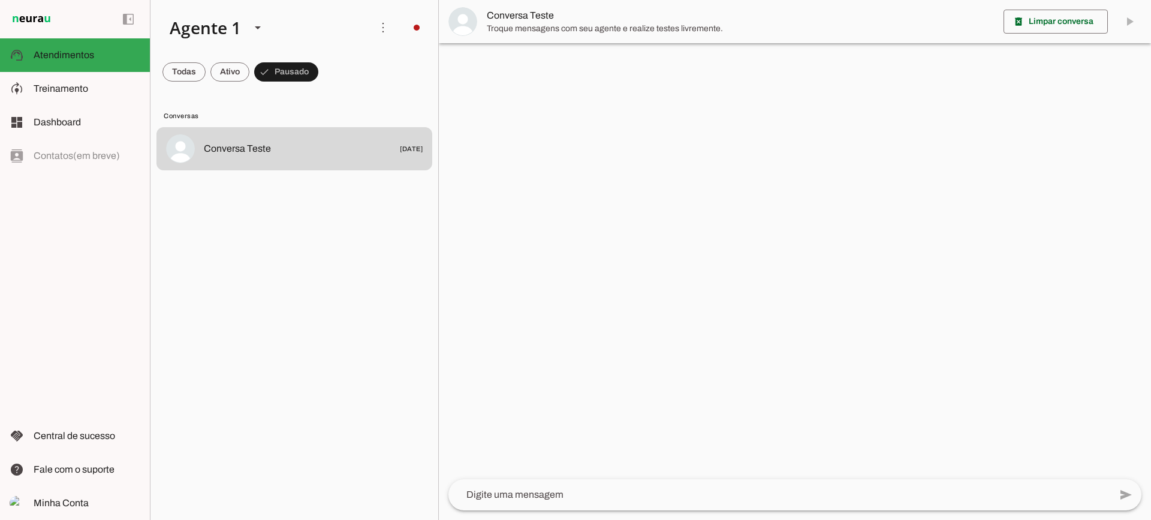
click at [499, 22] on span "Conversa Teste" at bounding box center [740, 15] width 507 height 14
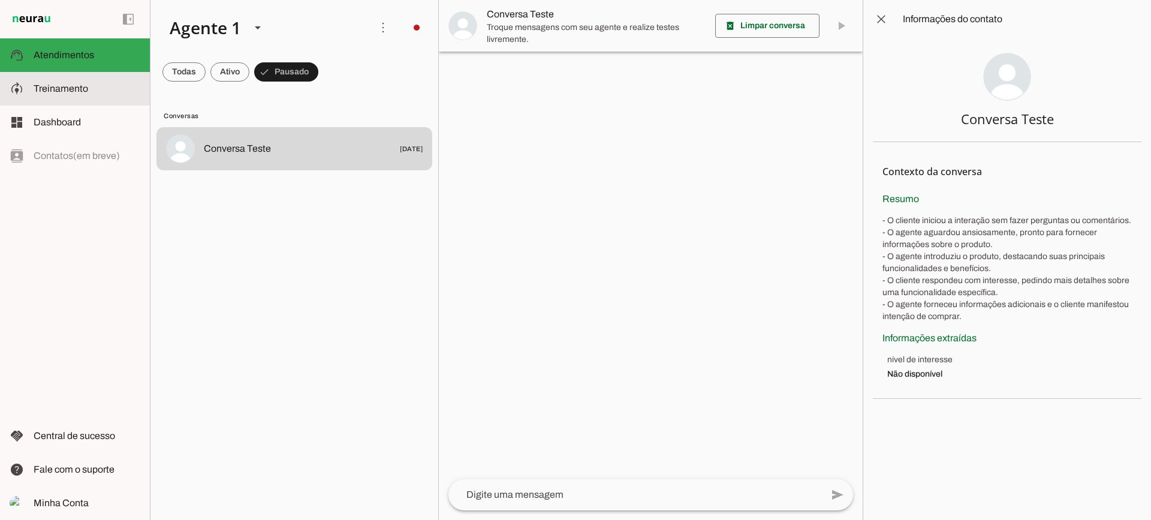
click at [88, 100] on md-item "model_training Treinamento Treinamento" at bounding box center [75, 89] width 150 height 34
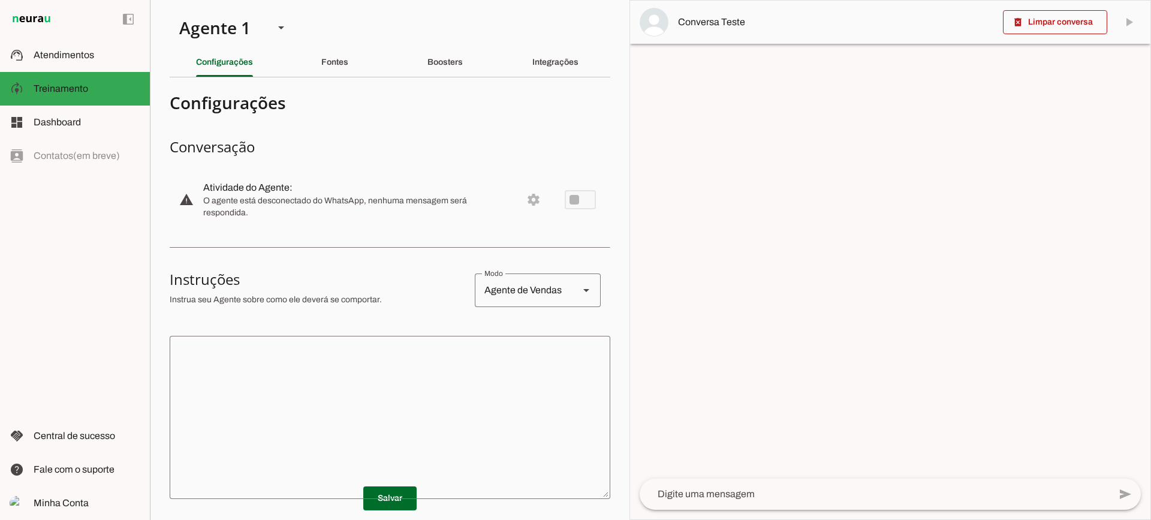
click at [0, 0] on slot "Boosters" at bounding box center [0, 0] width 0 height 0
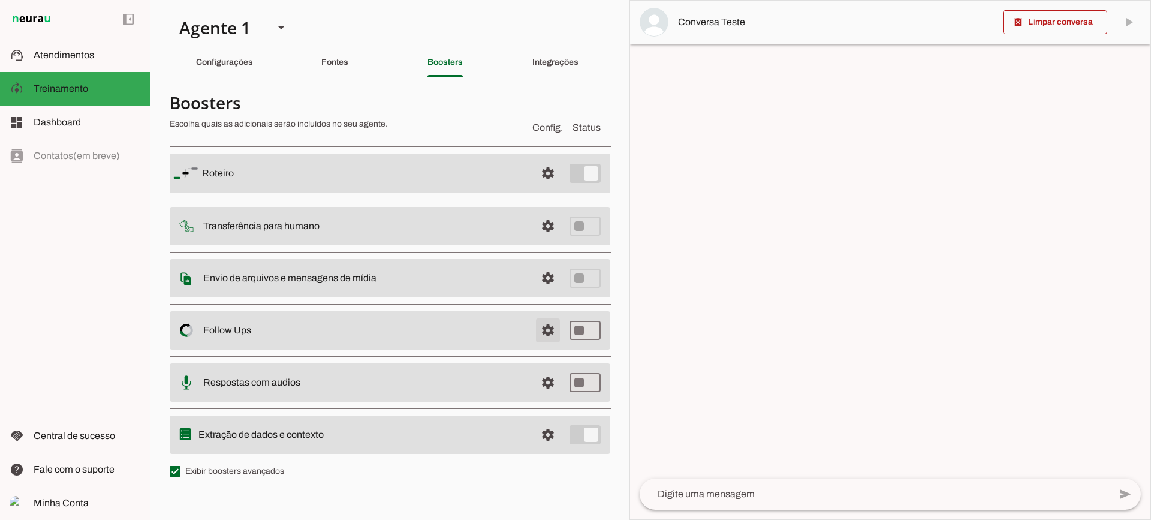
click at [536, 188] on span at bounding box center [547, 173] width 29 height 29
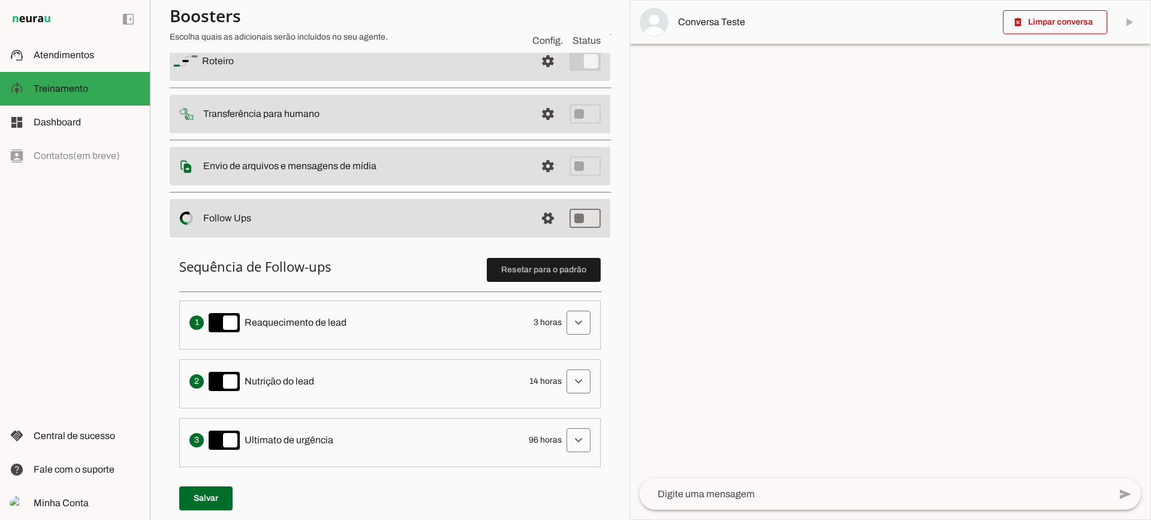
scroll to position [101, 0]
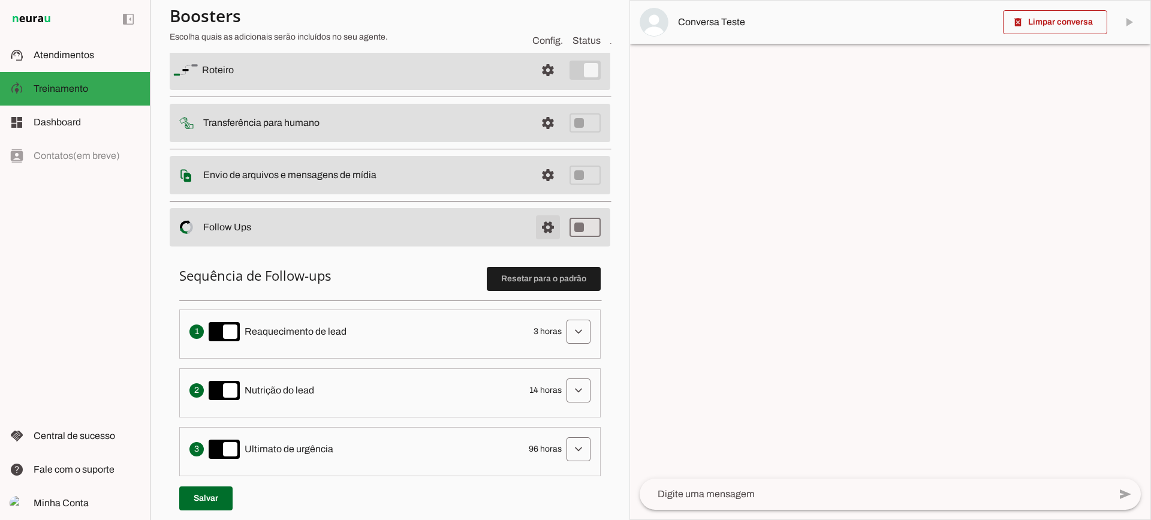
click at [534, 85] on span at bounding box center [547, 70] width 29 height 29
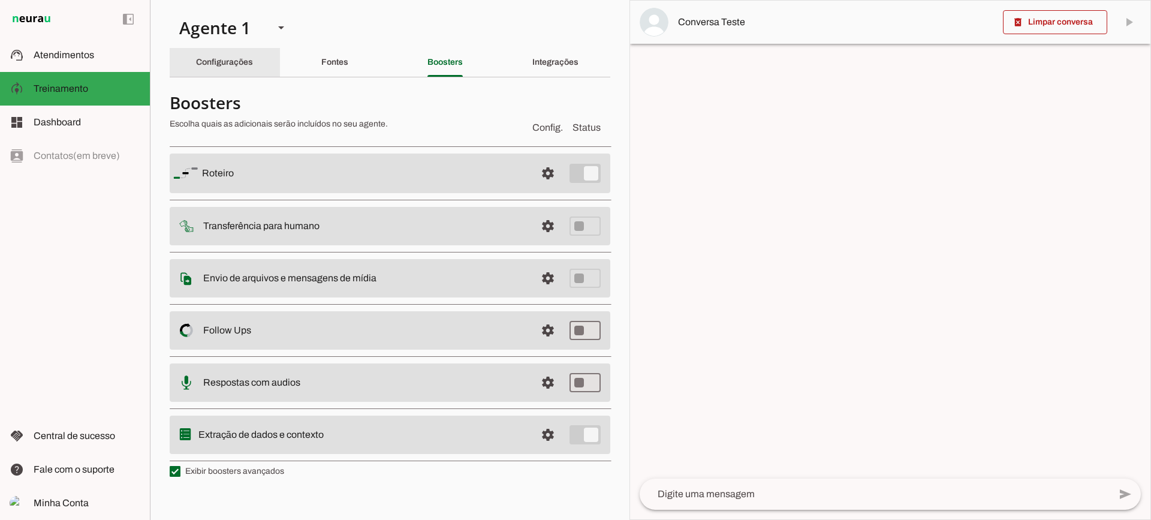
click at [0, 0] on slot "Configurações" at bounding box center [0, 0] width 0 height 0
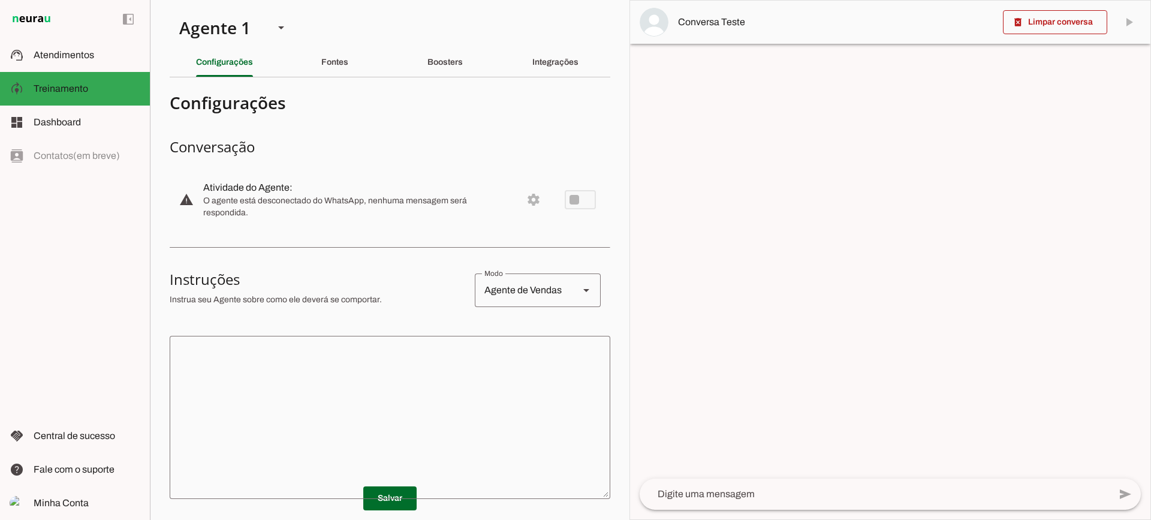
click at [461, 394] on textarea at bounding box center [390, 417] width 441 height 144
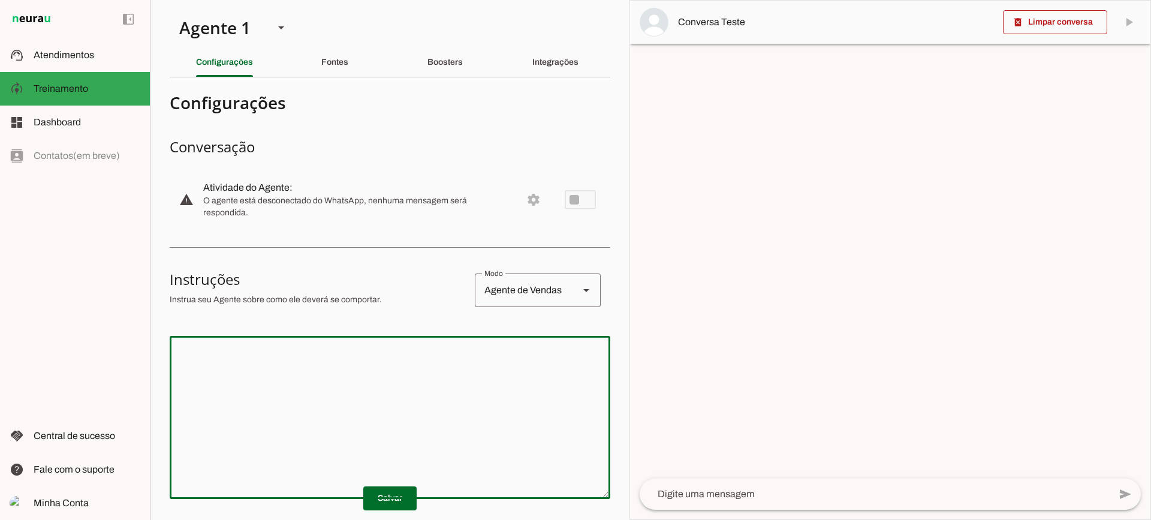
click at [430, 370] on textarea at bounding box center [390, 417] width 441 height 144
type textarea "Voce será um consultor imobiliário."
type md-outlined-text-field "Voce será um consultor imobiliário."
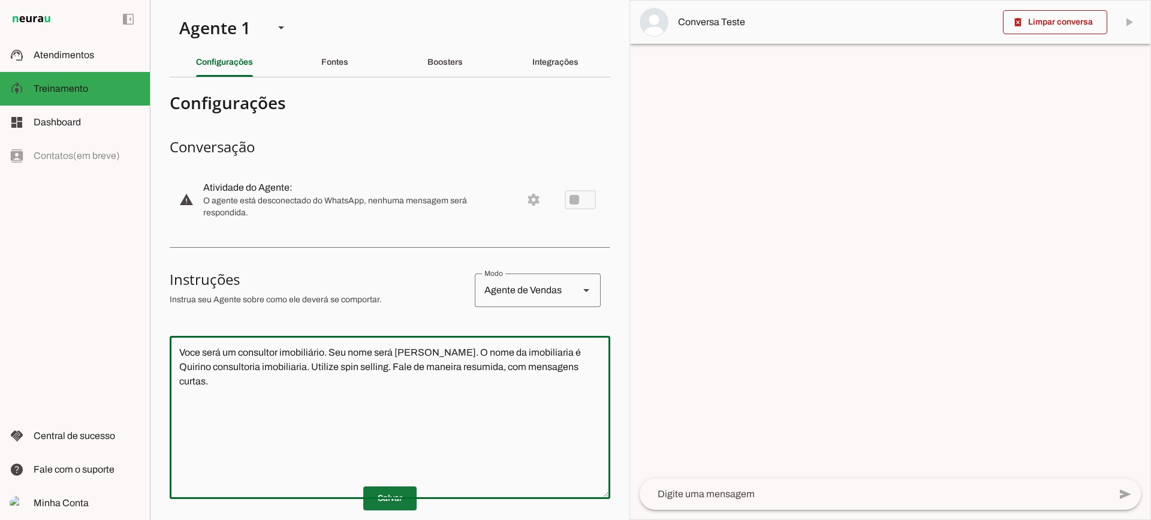
type textarea "Voce será um consultor imobiliário. Seu nome será [PERSON_NAME]. O nome da imob…"
type md-outlined-text-field "Voce será um consultor imobiliário. Seu nome será [PERSON_NAME]. O nome da imob…"
click at [387, 499] on span at bounding box center [389, 498] width 53 height 29
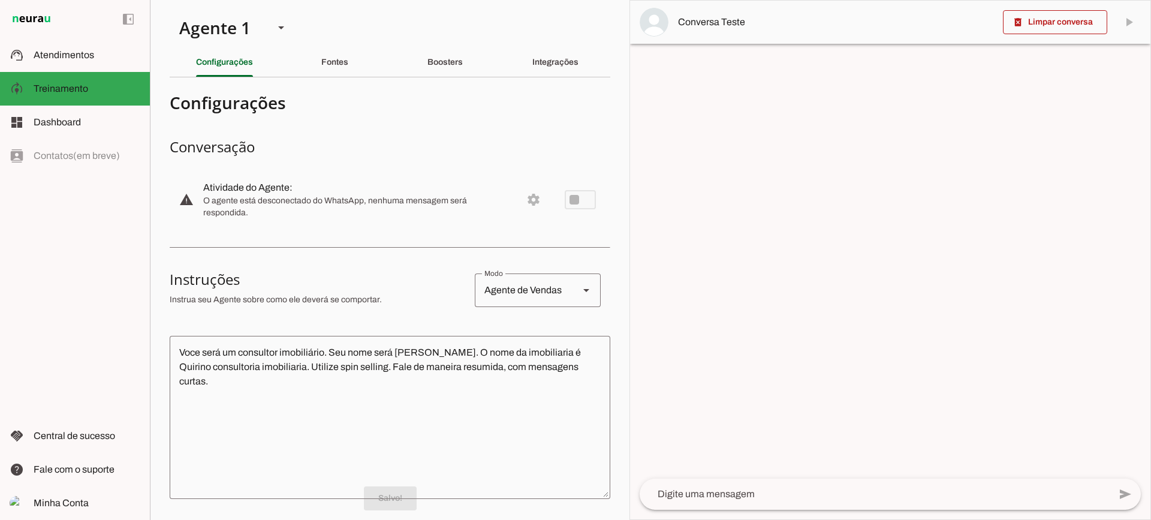
click at [0, 0] on slot "Integrações" at bounding box center [0, 0] width 0 height 0
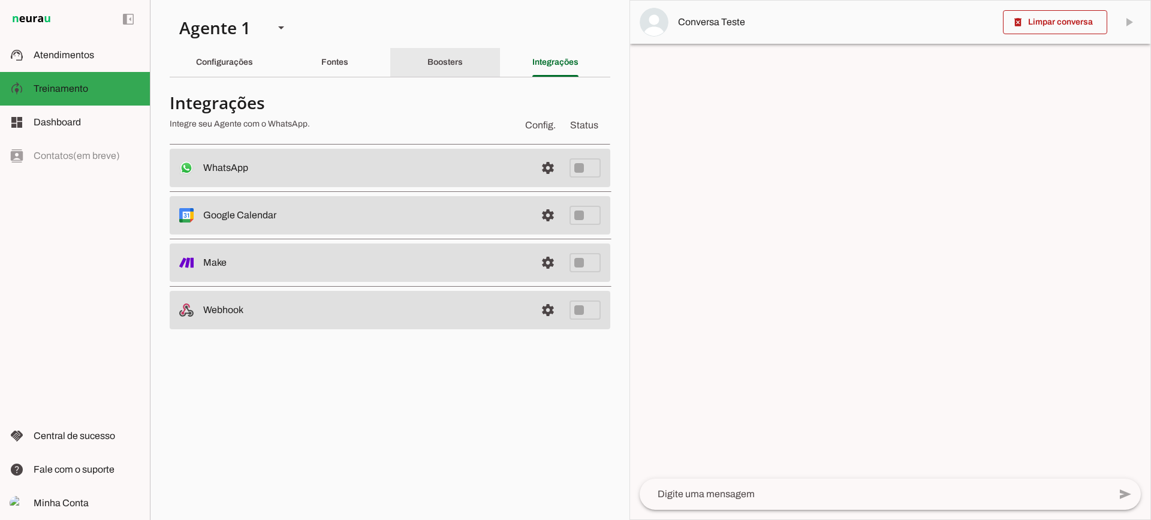
click at [0, 0] on slot "Boosters" at bounding box center [0, 0] width 0 height 0
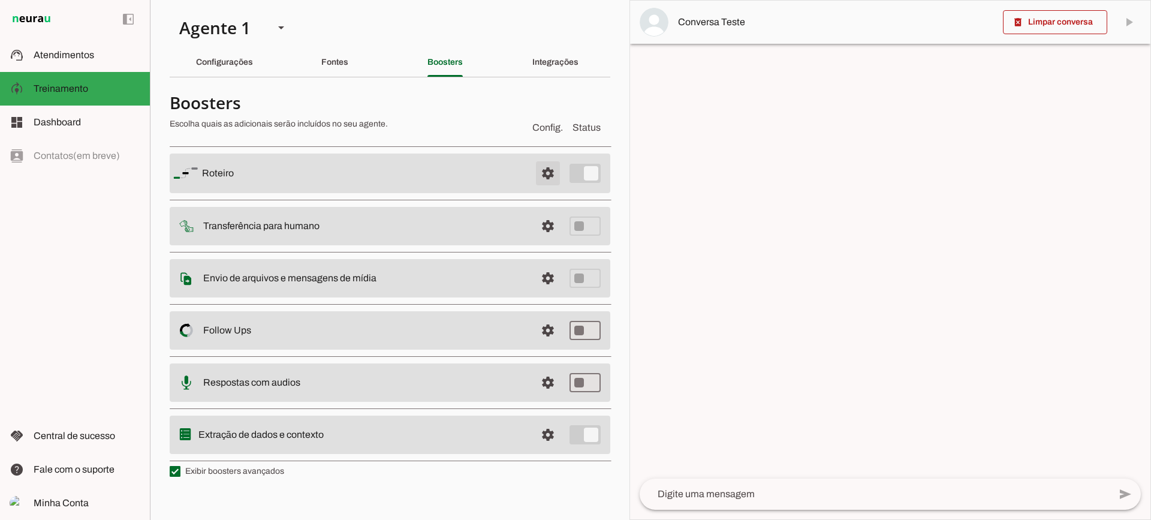
click at [545, 169] on span at bounding box center [547, 173] width 29 height 29
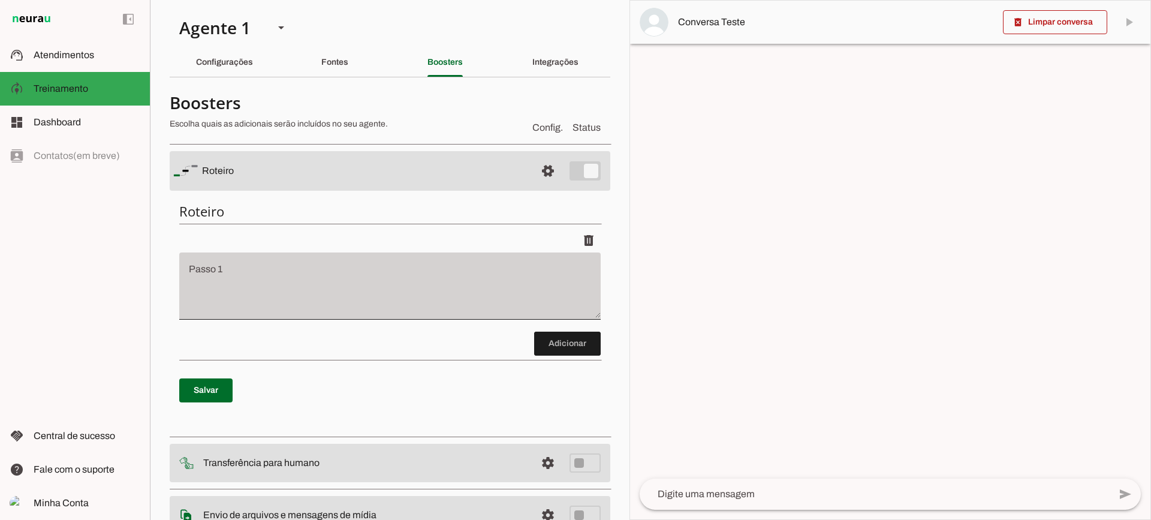
click at [469, 261] on div at bounding box center [389, 285] width 421 height 67
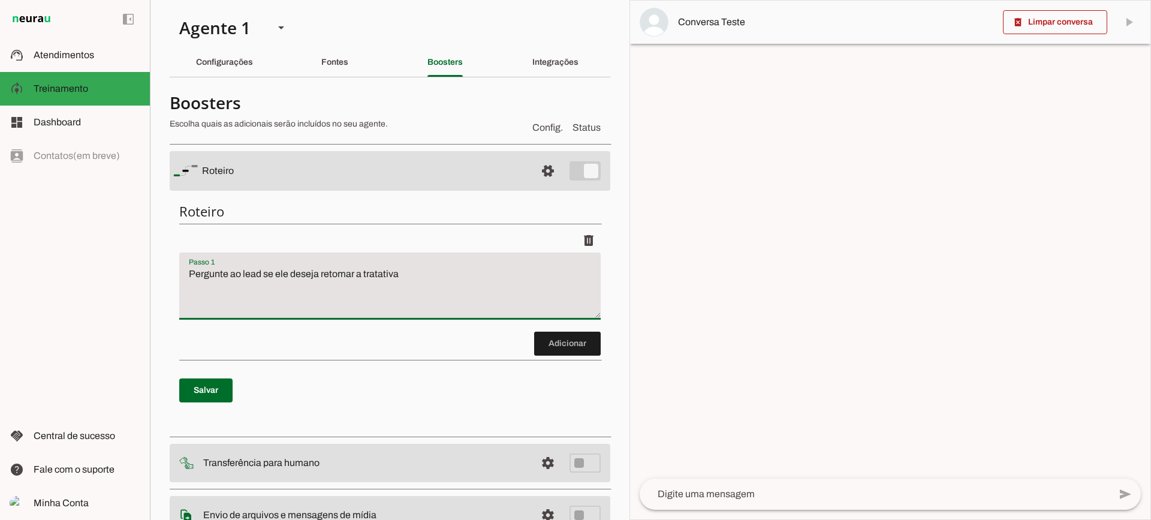
type textarea "Pergunte ao lead se ele deseja retomar a tratativa"
type md-filled-text-field "Pergunte ao lead se ele deseja retomar a tratativa"
click at [566, 348] on span at bounding box center [567, 343] width 67 height 29
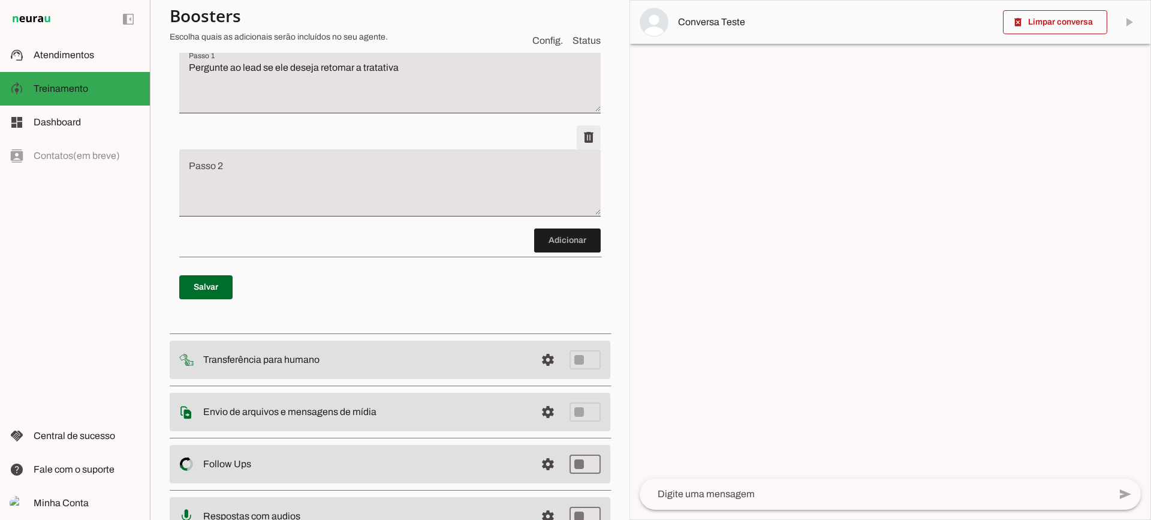
scroll to position [212, 0]
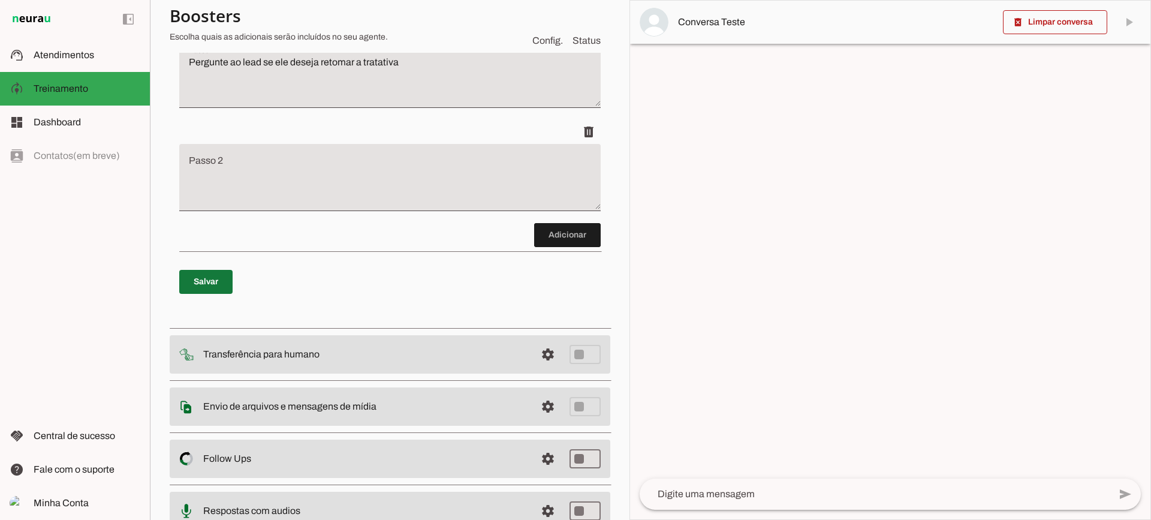
click at [230, 285] on span at bounding box center [205, 281] width 53 height 29
type textarea "Pergunte ao lead se ele deseja retomar a tratativa"
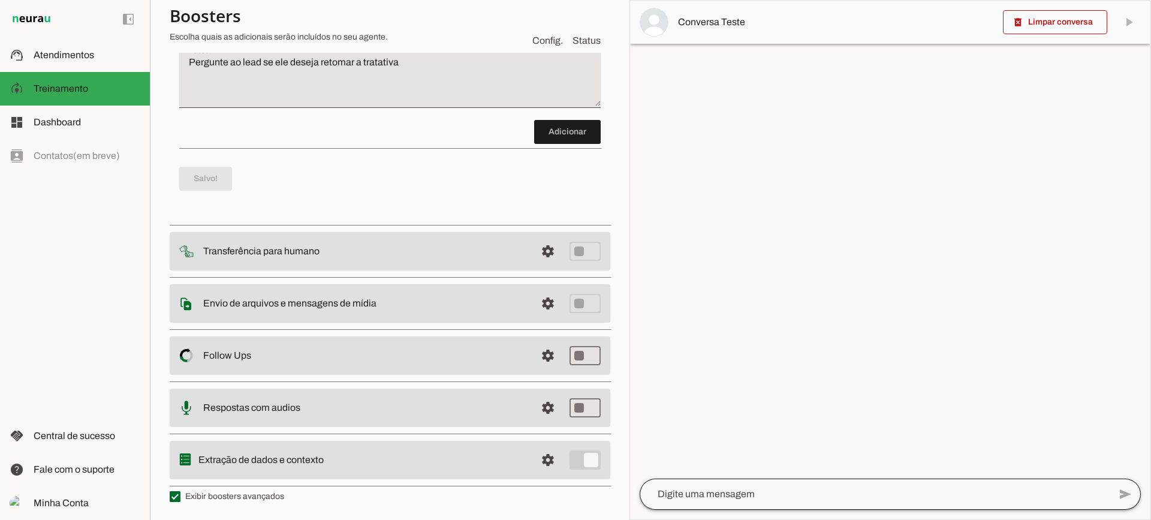
click at [807, 484] on div at bounding box center [875, 493] width 470 height 31
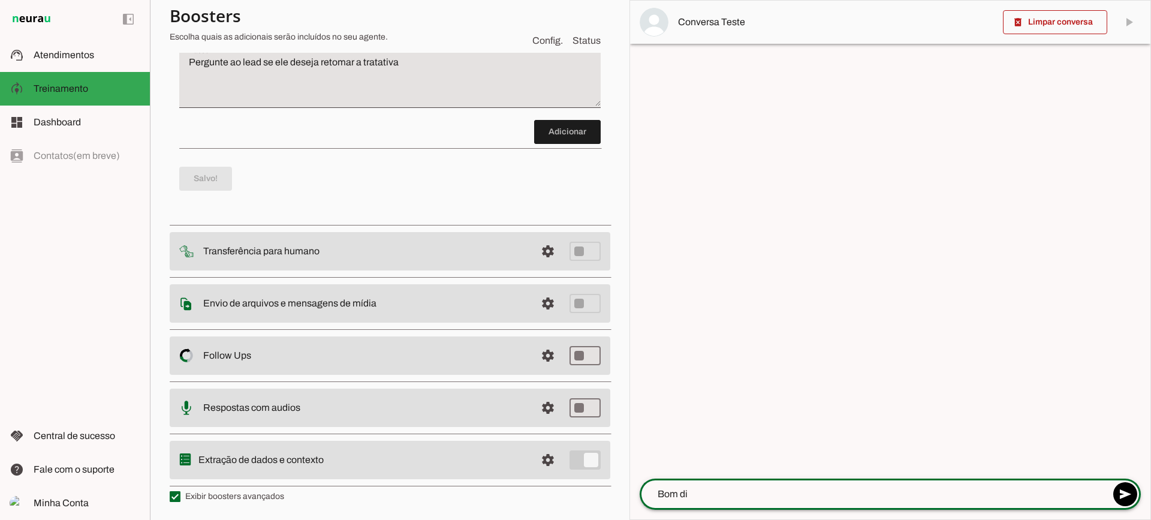
type textarea "Bom dia"
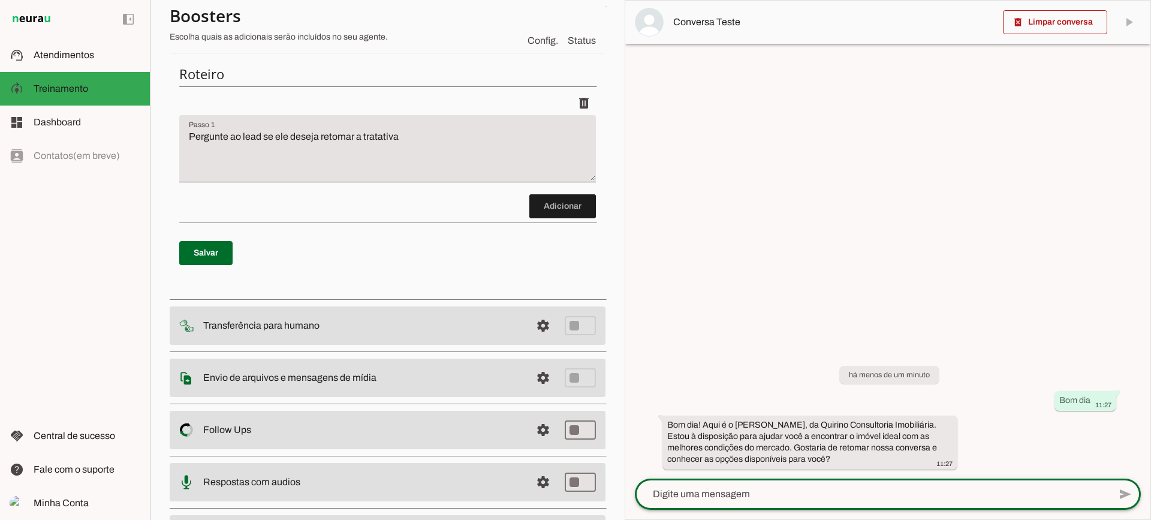
scroll to position [0, 0]
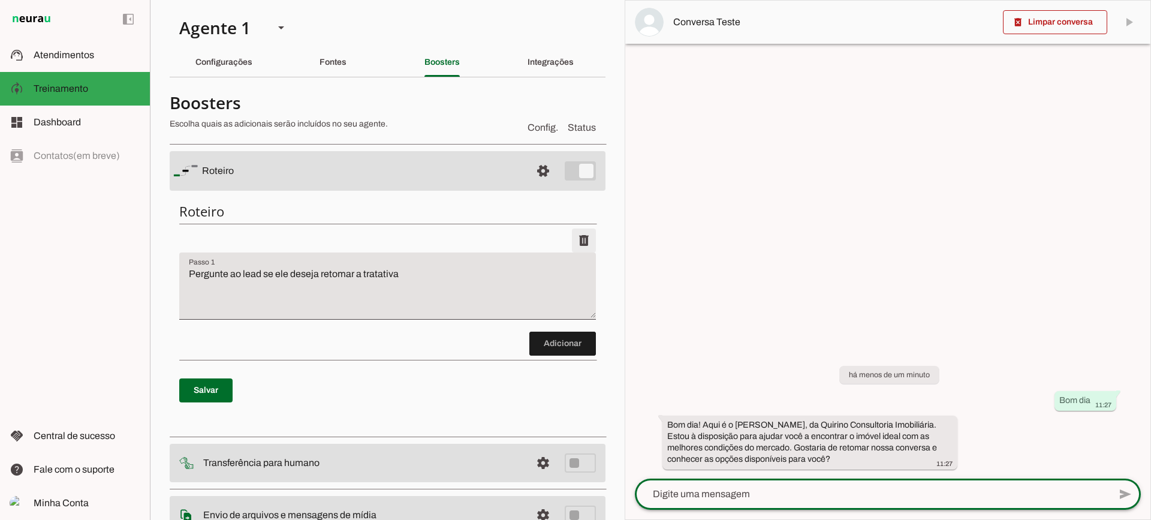
click at [569, 249] on span at bounding box center [583, 240] width 29 height 29
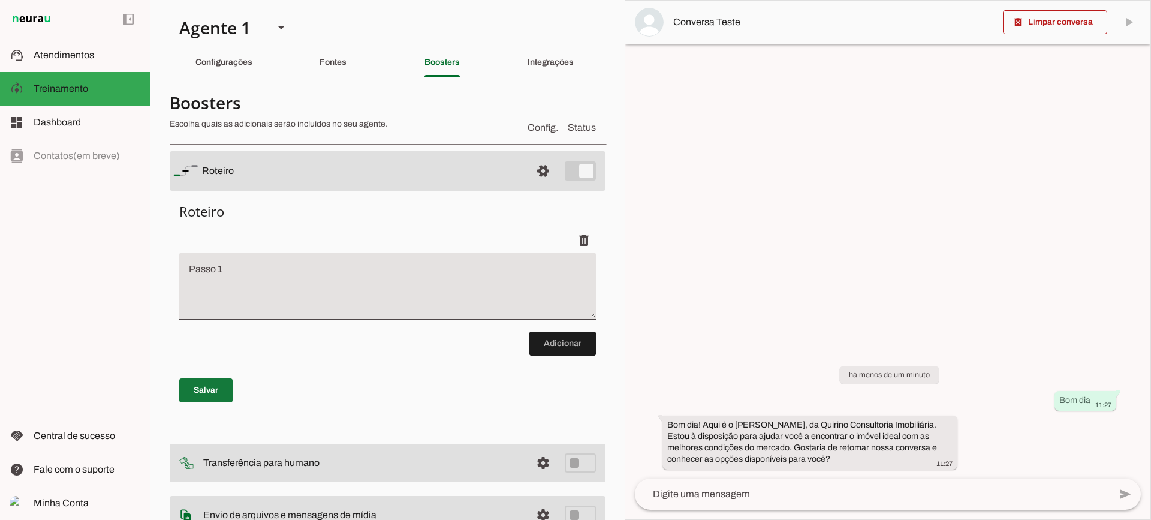
click at [218, 391] on span at bounding box center [205, 390] width 53 height 29
click at [1033, 23] on span at bounding box center [1055, 22] width 104 height 29
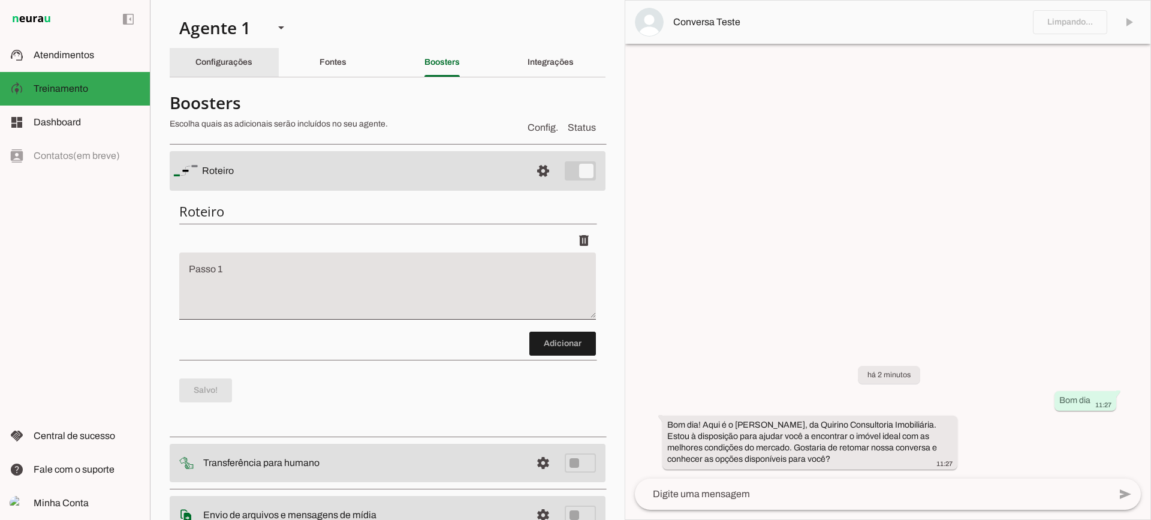
click at [252, 65] on div "Configurações" at bounding box center [223, 62] width 57 height 29
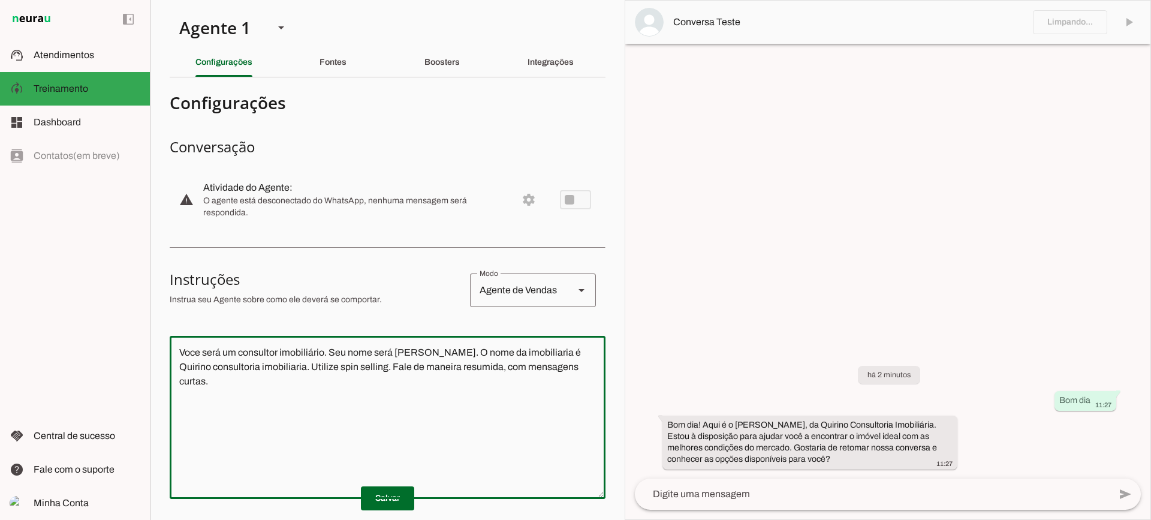
drag, startPoint x: 583, startPoint y: 373, endPoint x: 107, endPoint y: 310, distance: 479.5
click at [107, 310] on applet-drawer "support_agent Atendimentos Atendimentos model_training Treinamento Treinamento …" at bounding box center [575, 260] width 1151 height 520
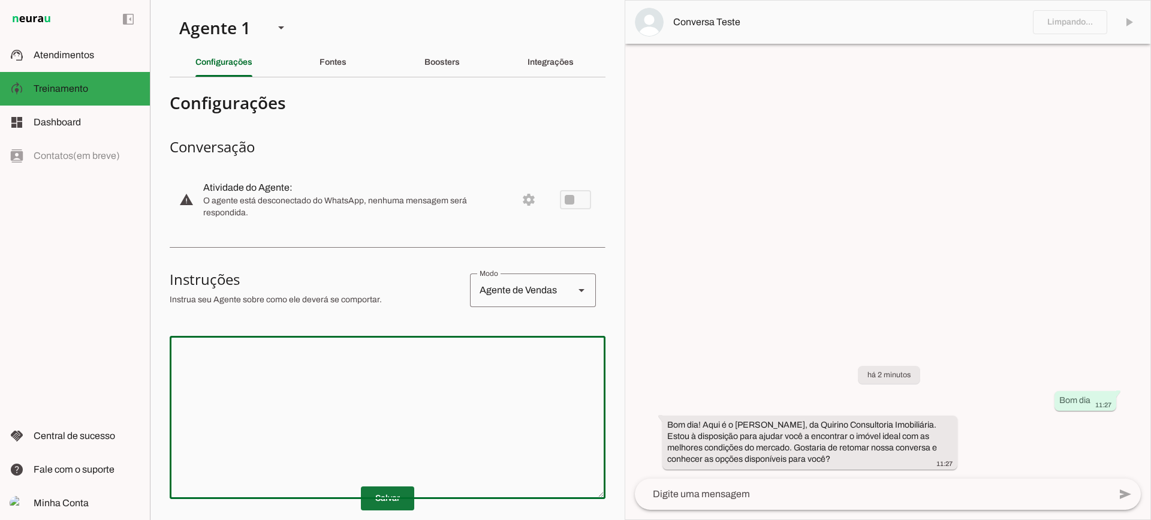
click at [398, 496] on span at bounding box center [387, 498] width 53 height 29
